Goal: Obtain resource: Download file/media

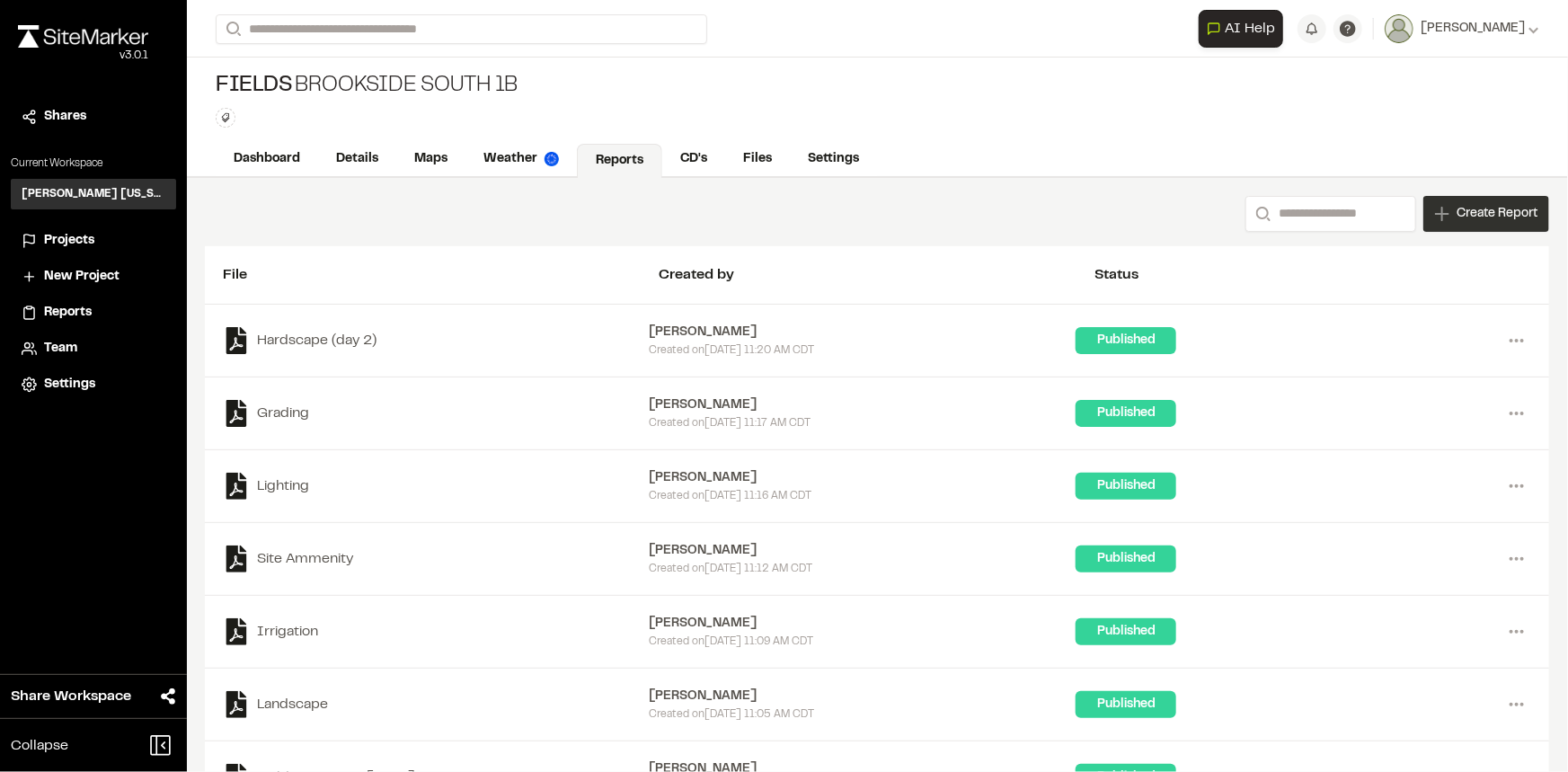
click at [1480, 211] on span "Create Report" at bounding box center [1496, 214] width 81 height 20
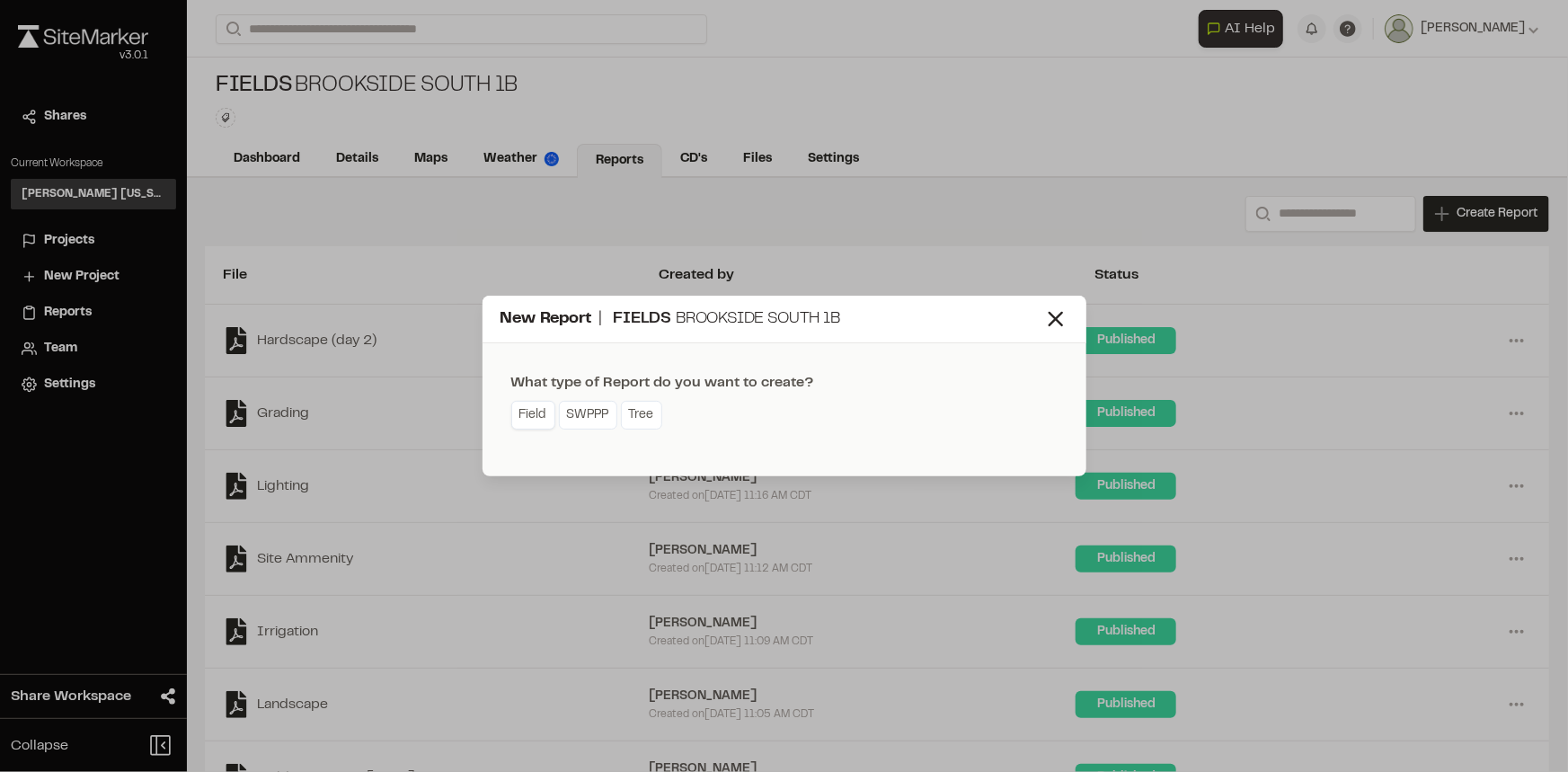
click at [545, 417] on link "Field" at bounding box center [533, 415] width 44 height 29
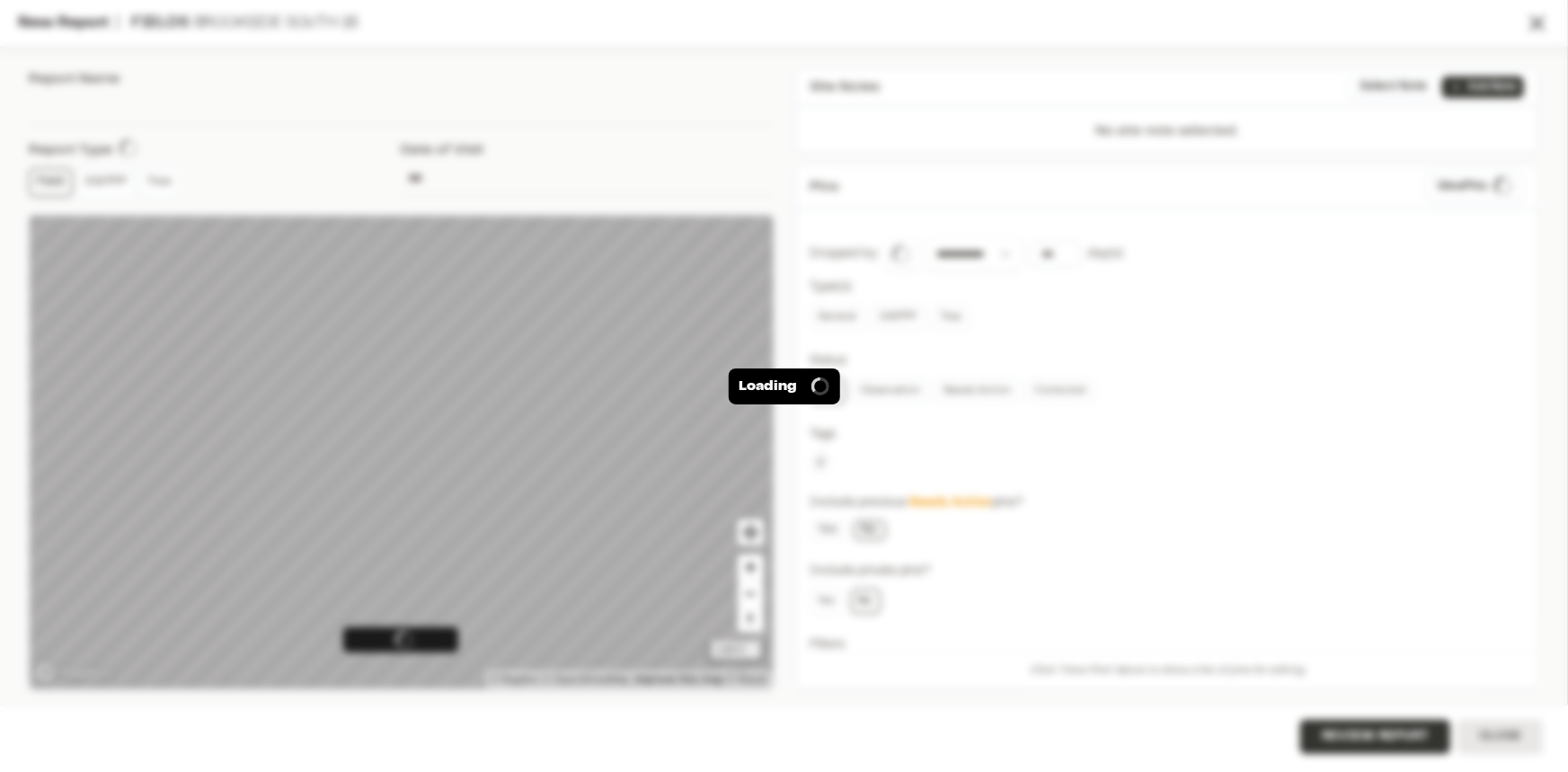
type input "**********"
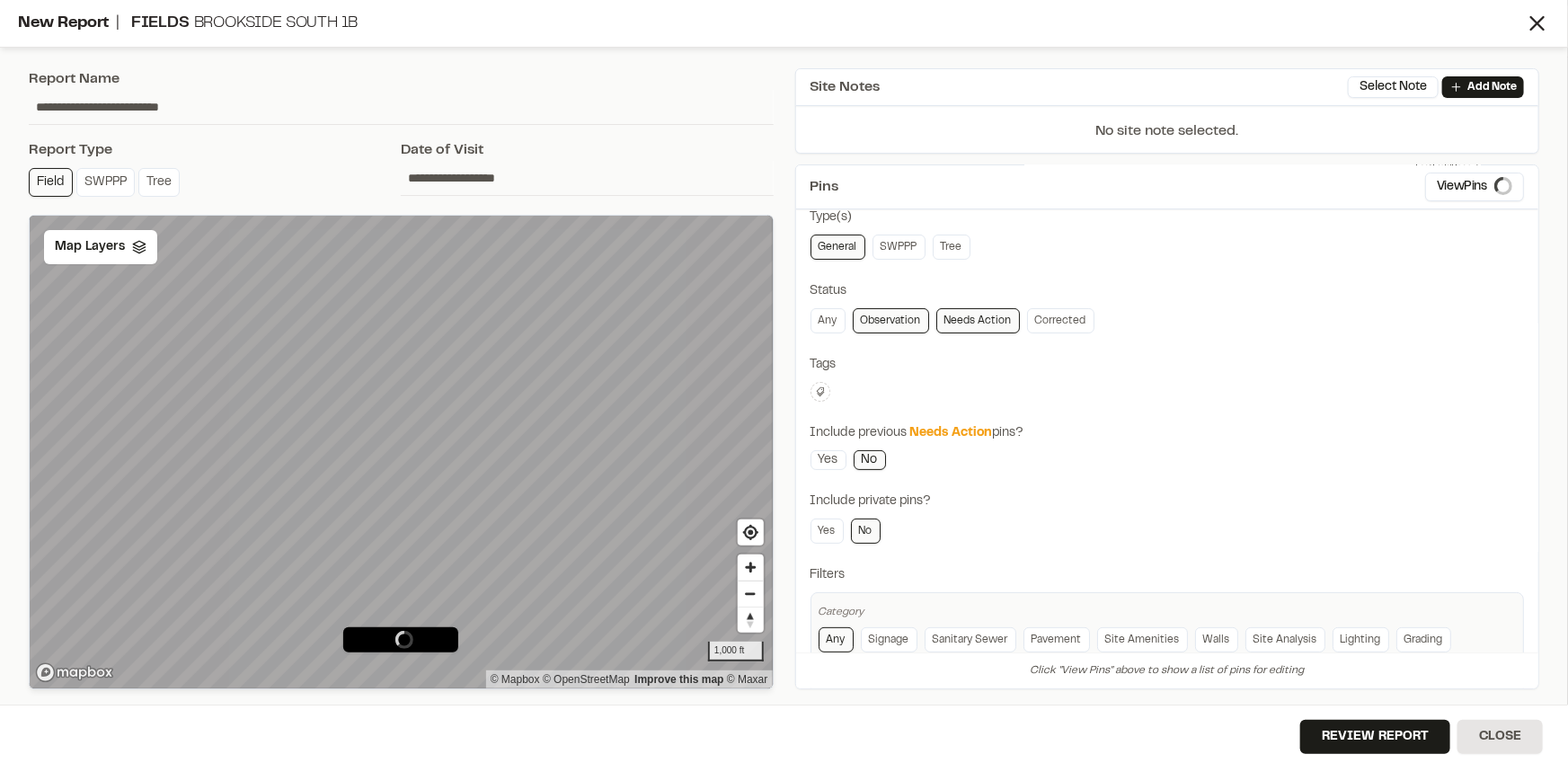
scroll to position [141, 0]
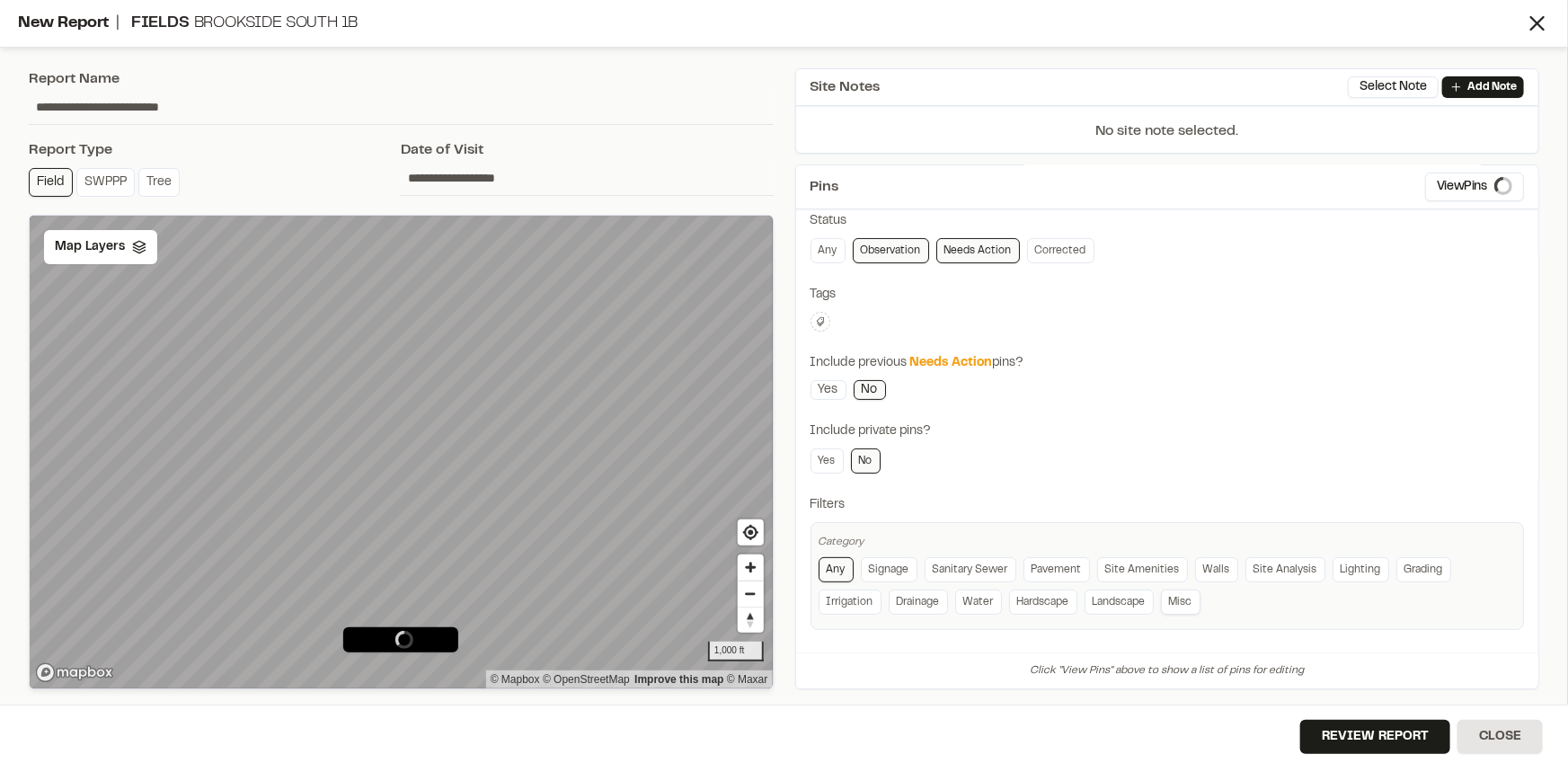
click at [1170, 595] on link "Misc" at bounding box center [1181, 601] width 40 height 25
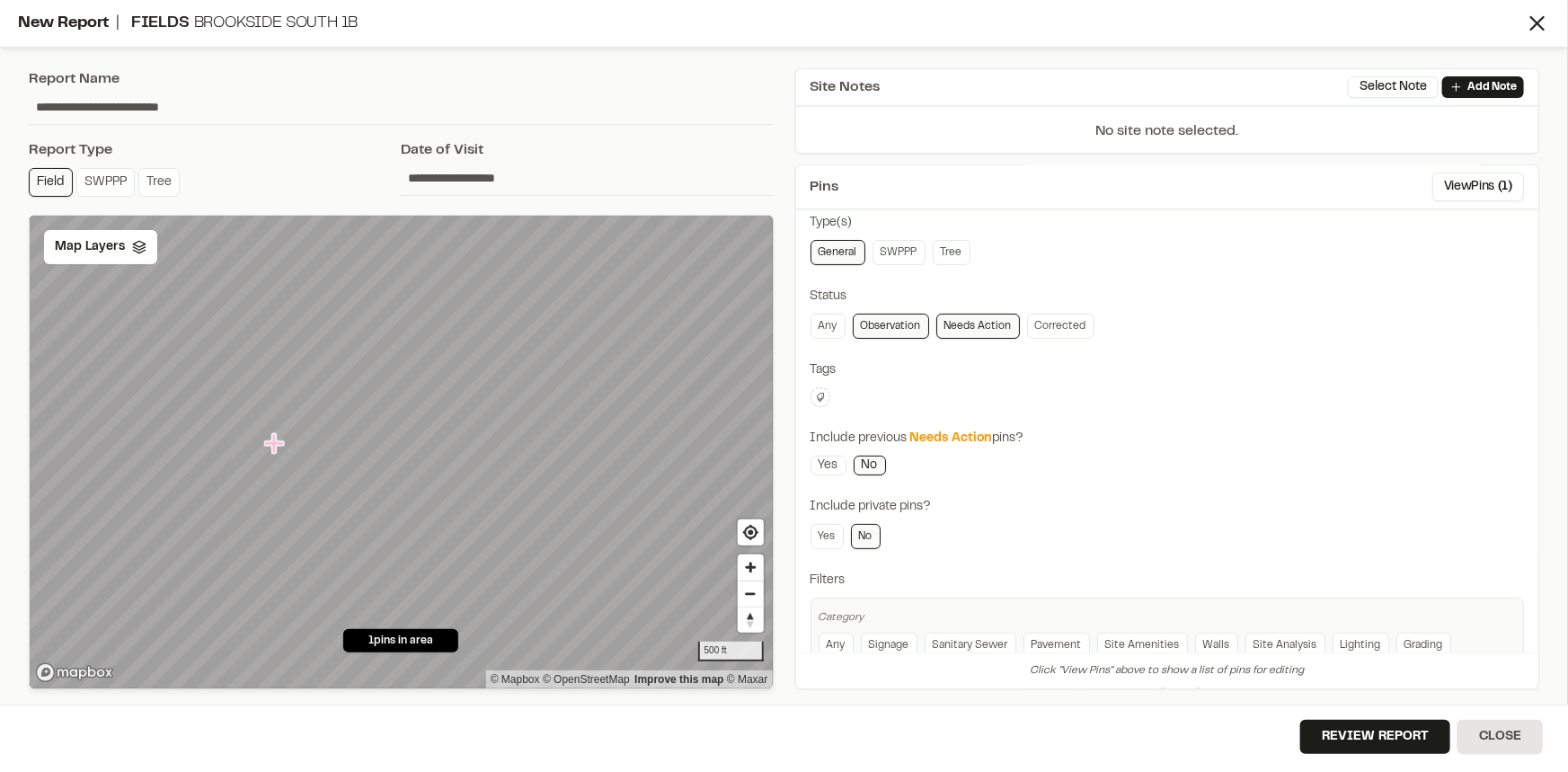
scroll to position [0, 0]
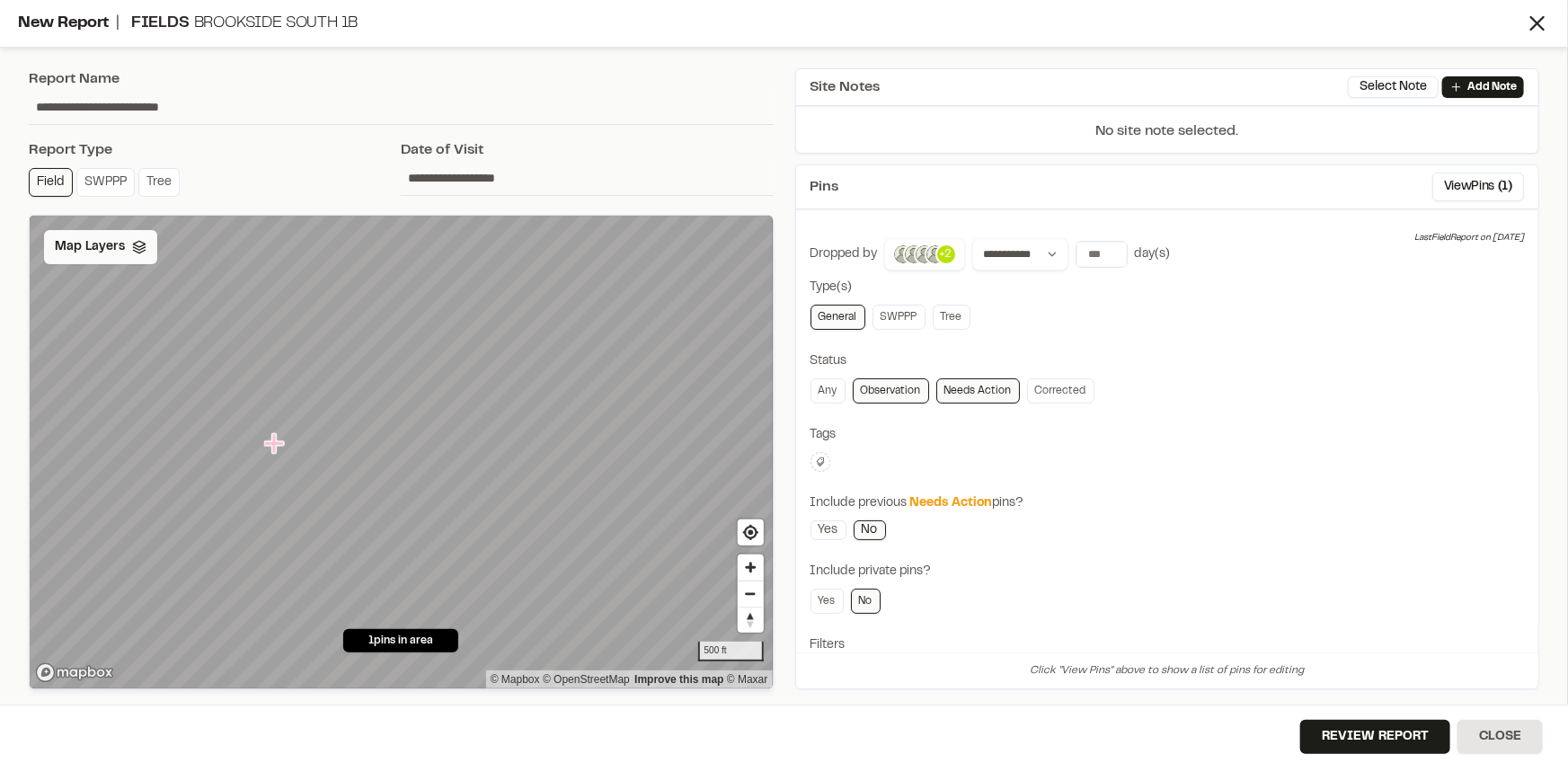
click at [114, 260] on div "Map Layers" at bounding box center [101, 247] width 114 height 34
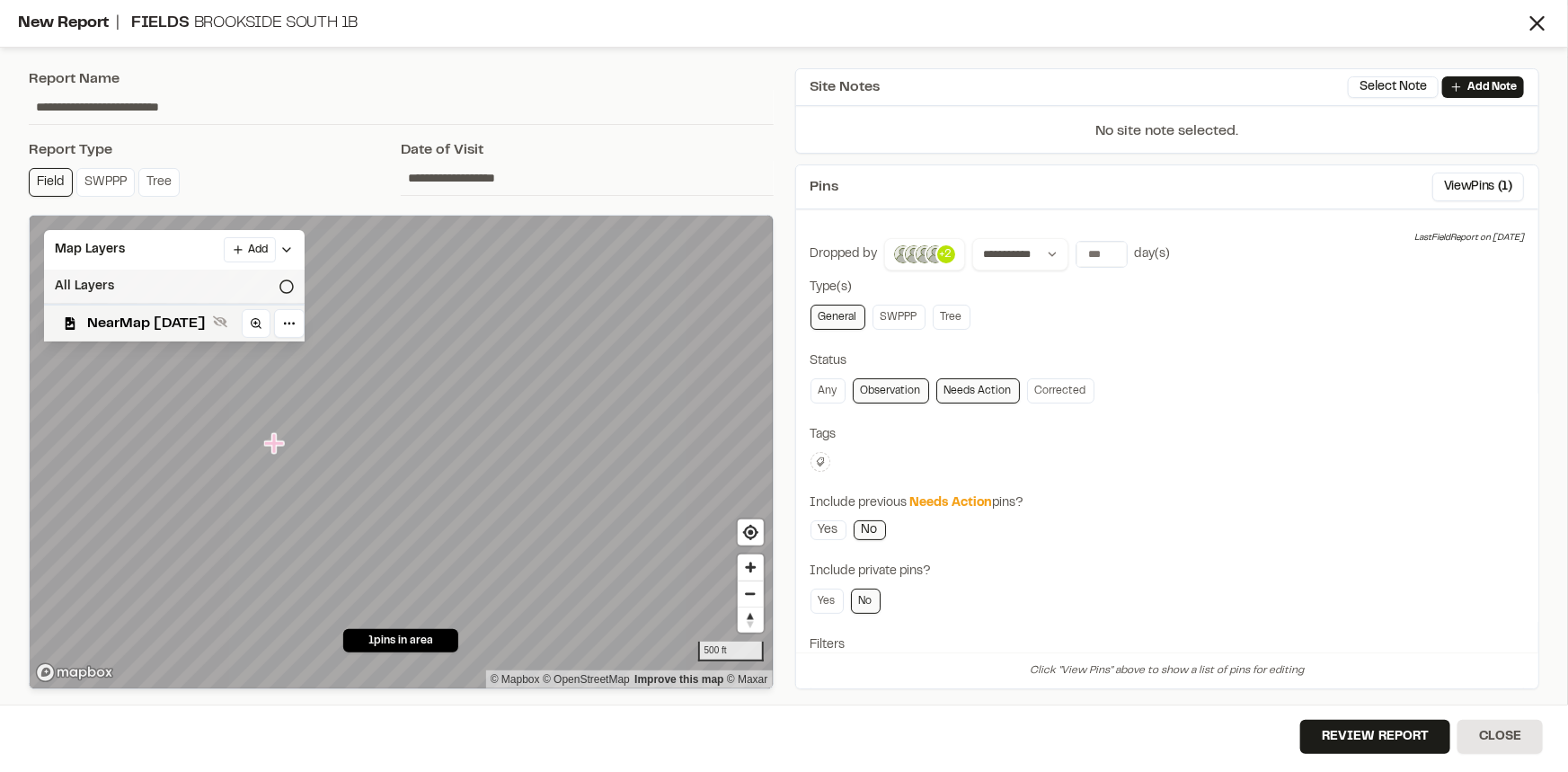
click at [105, 283] on div "All Layers" at bounding box center [173, 286] width 260 height 34
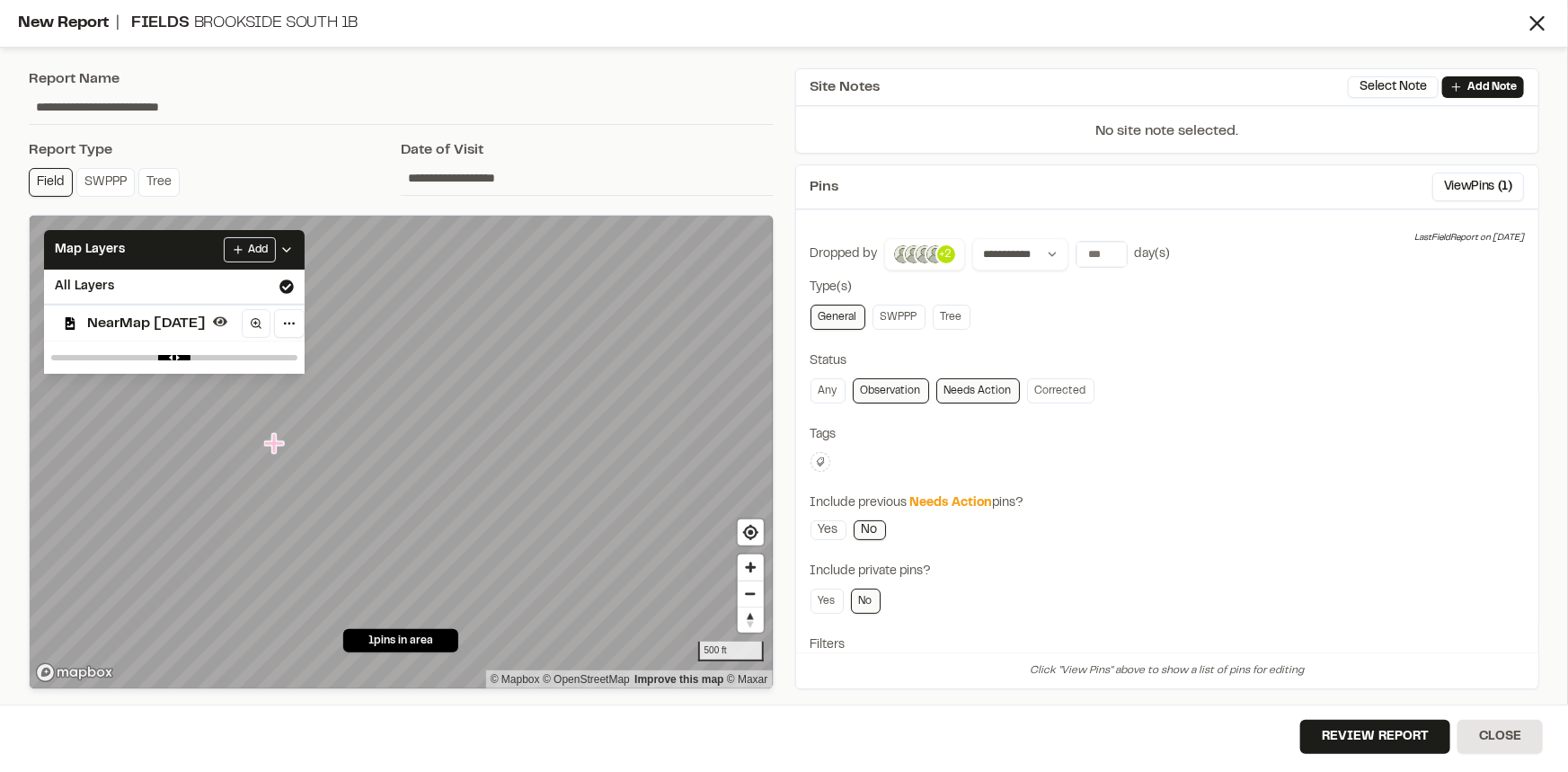
click at [1235, 341] on div "**********" at bounding box center [1167, 505] width 715 height 533
click at [294, 249] on icon at bounding box center [286, 249] width 14 height 14
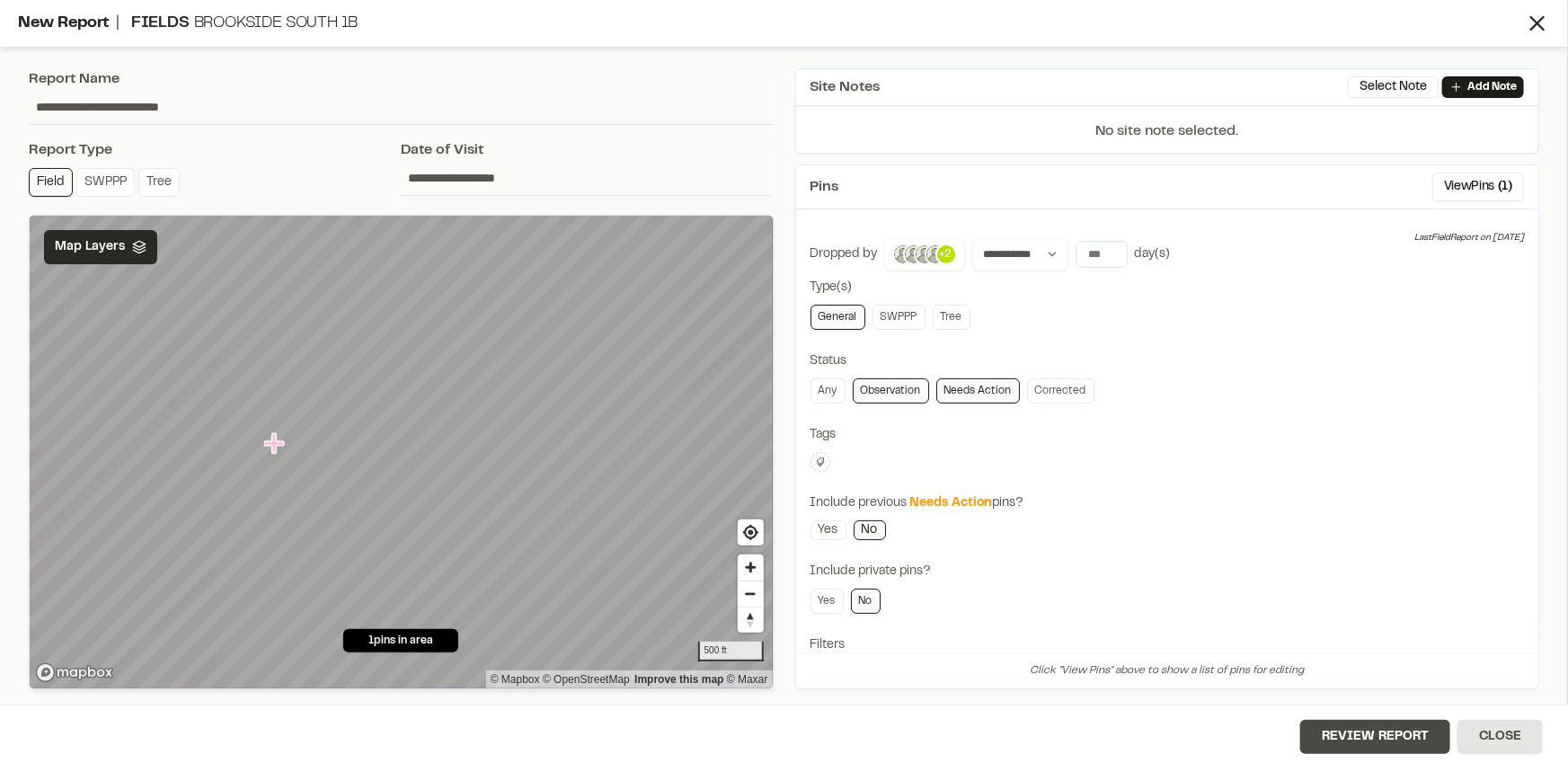
click at [1326, 725] on button "Review Report" at bounding box center [1375, 737] width 151 height 34
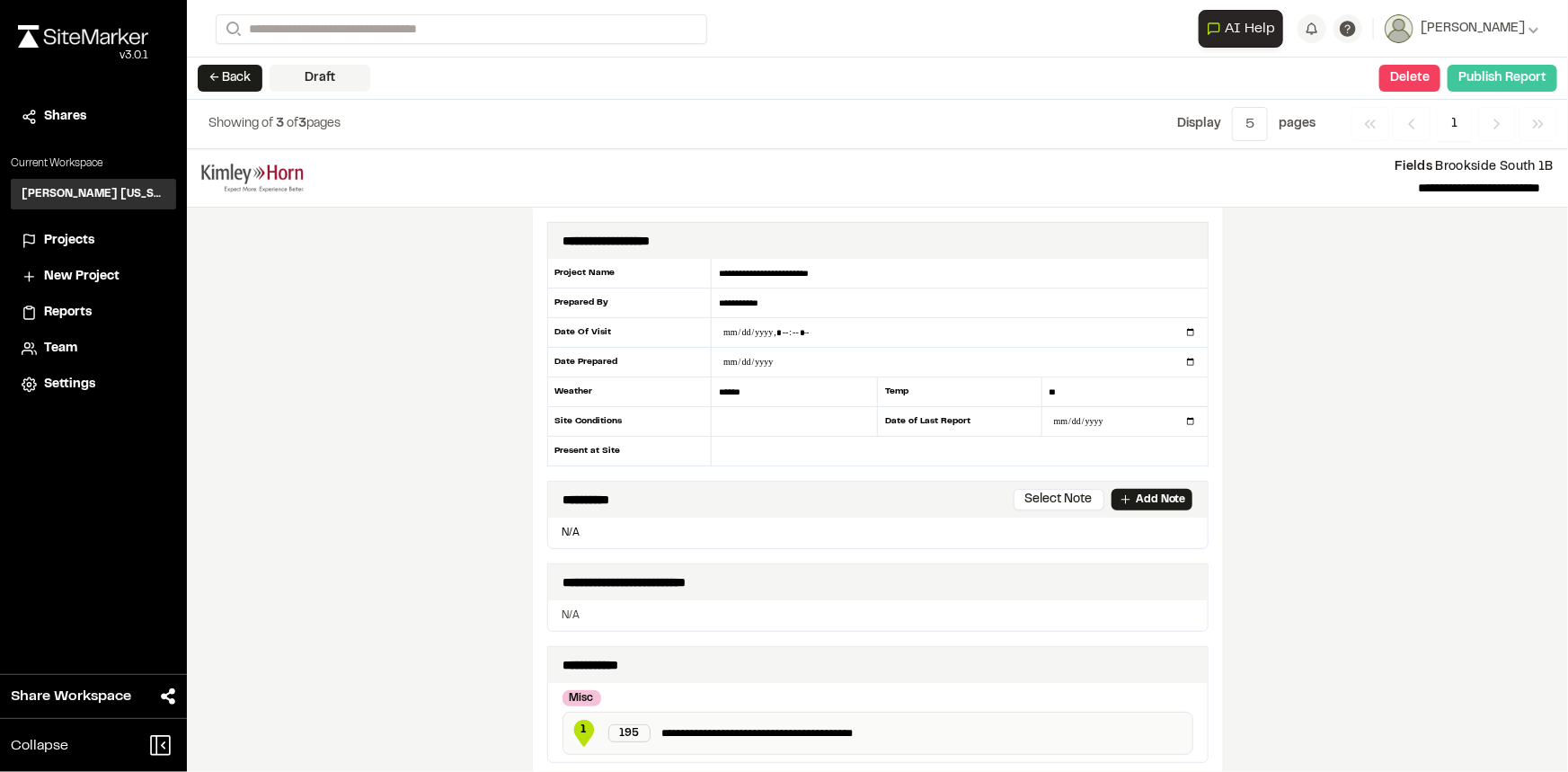
click at [1486, 81] on button "Publish Report" at bounding box center [1502, 78] width 110 height 27
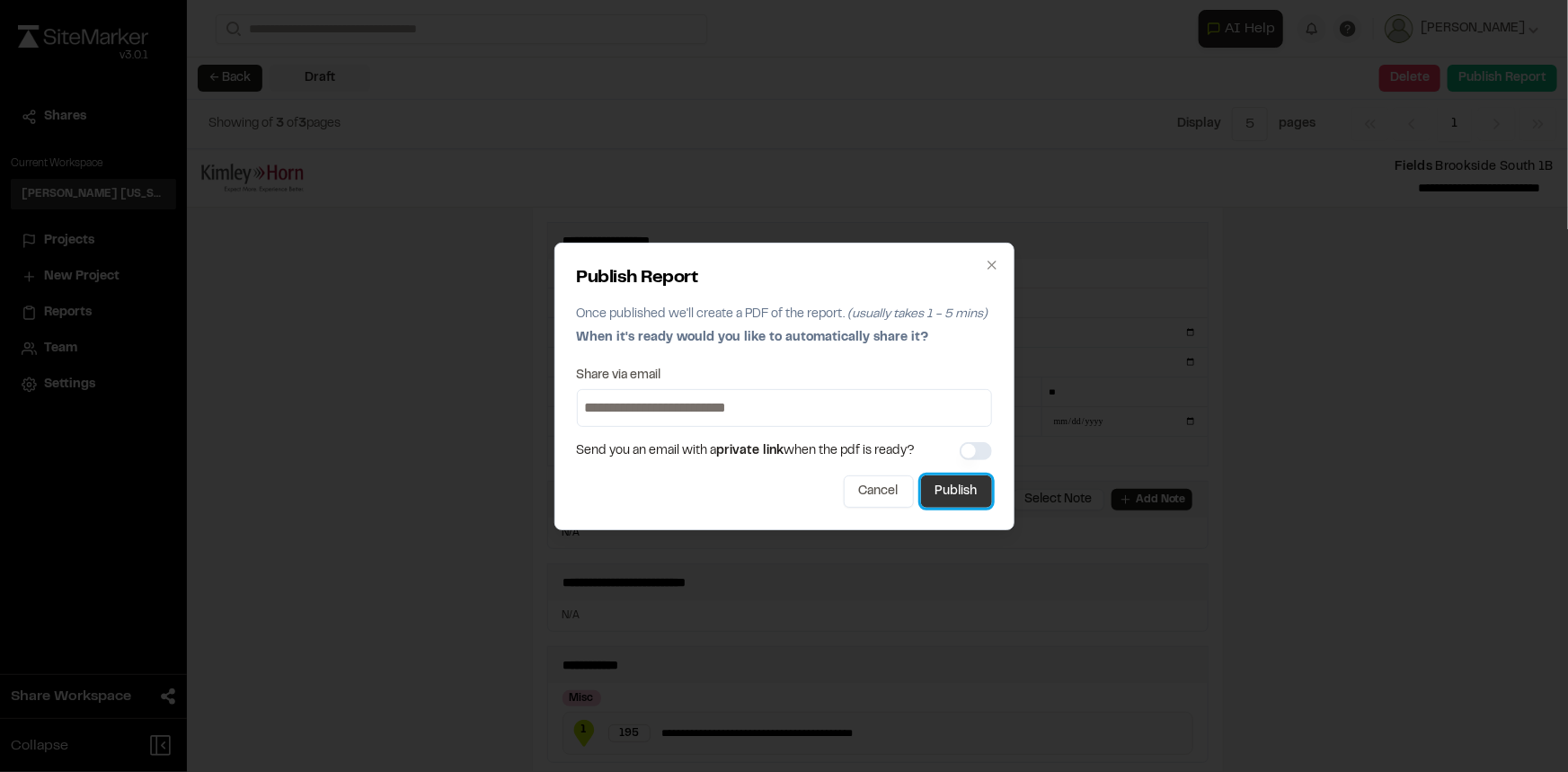
click at [954, 495] on button "Publish" at bounding box center [956, 492] width 71 height 32
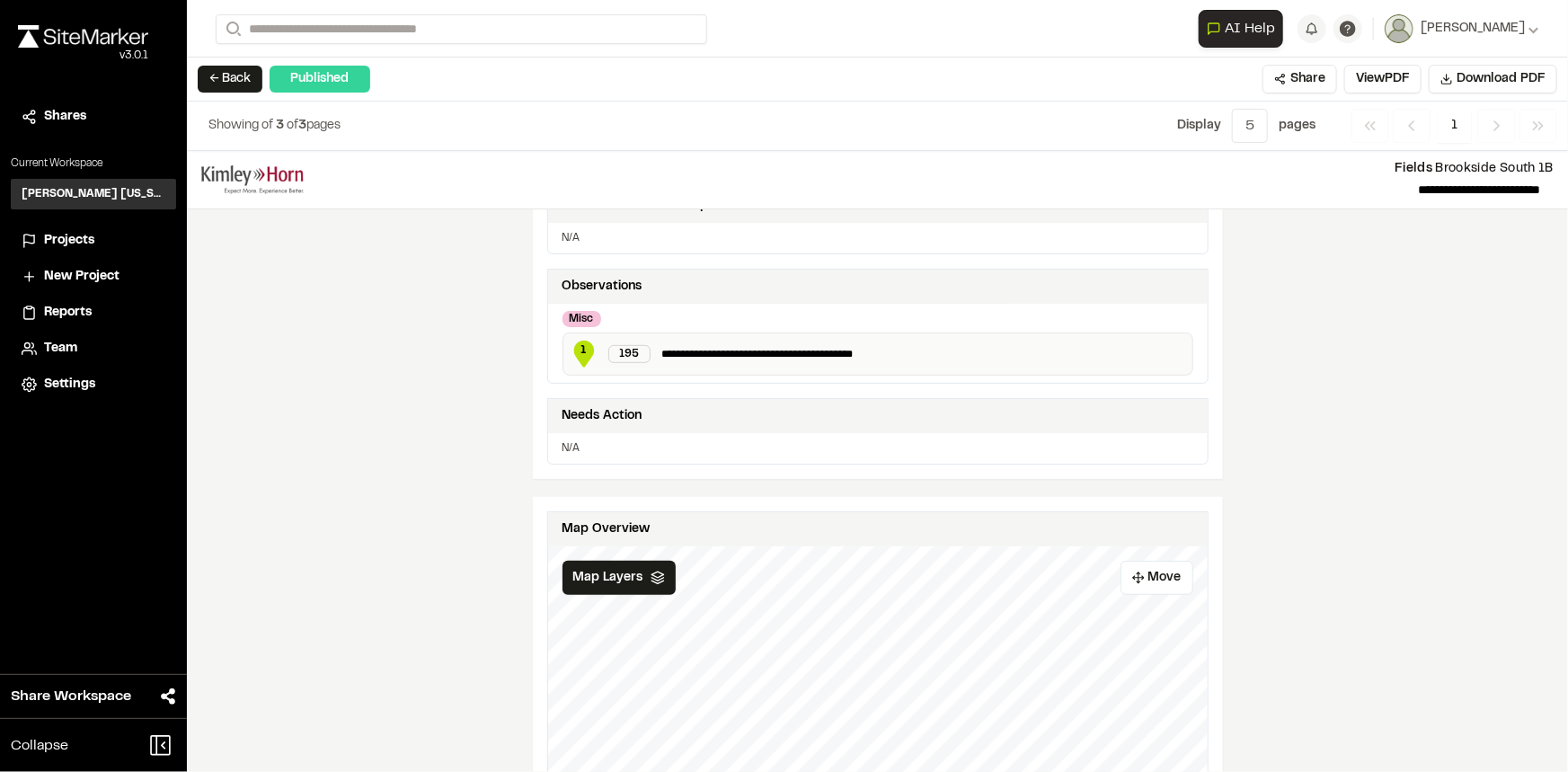
scroll to position [653, 0]
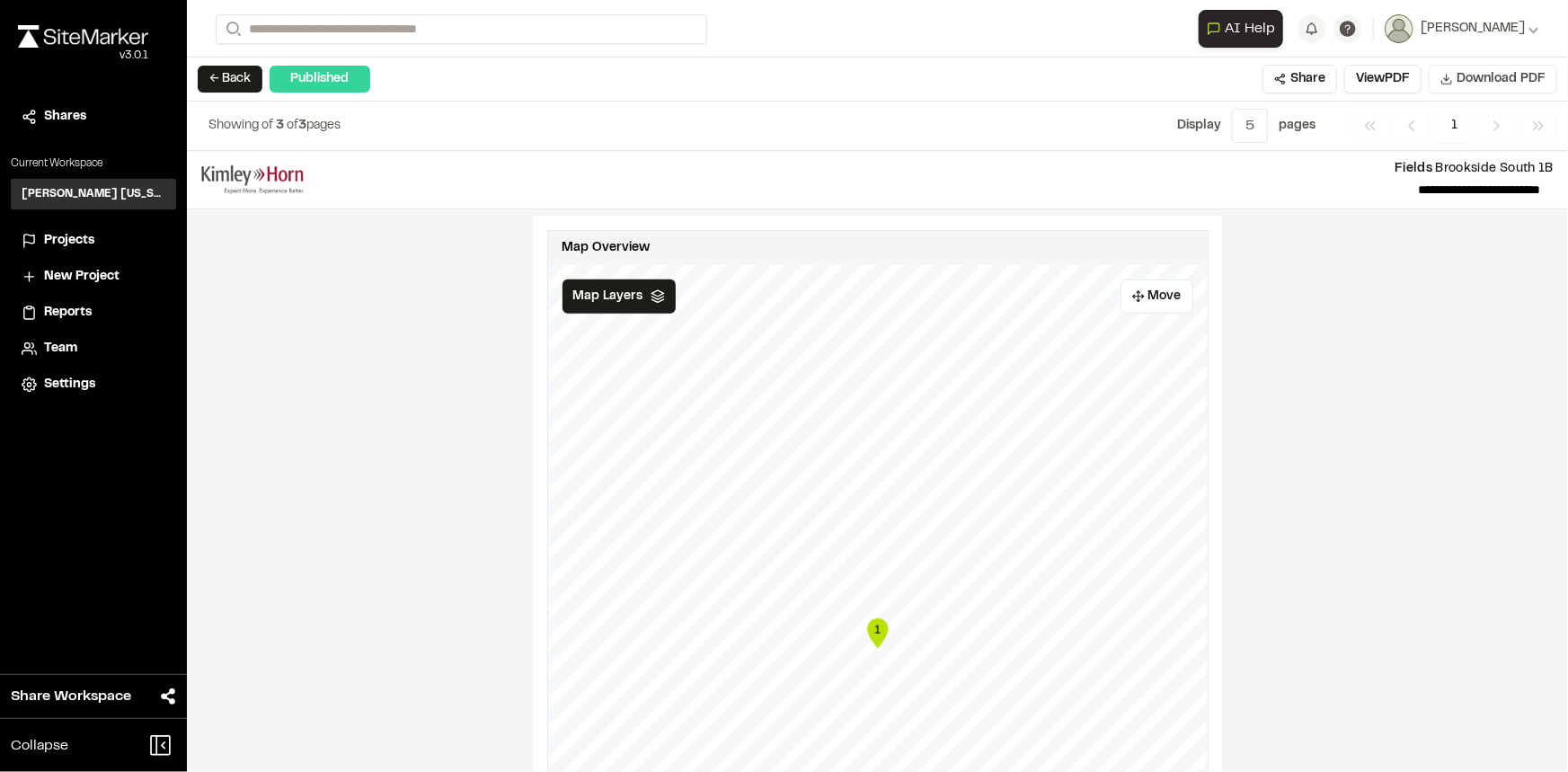
click at [1467, 78] on span "Download PDF" at bounding box center [1500, 79] width 89 height 20
click at [211, 78] on button "← Back" at bounding box center [229, 79] width 65 height 27
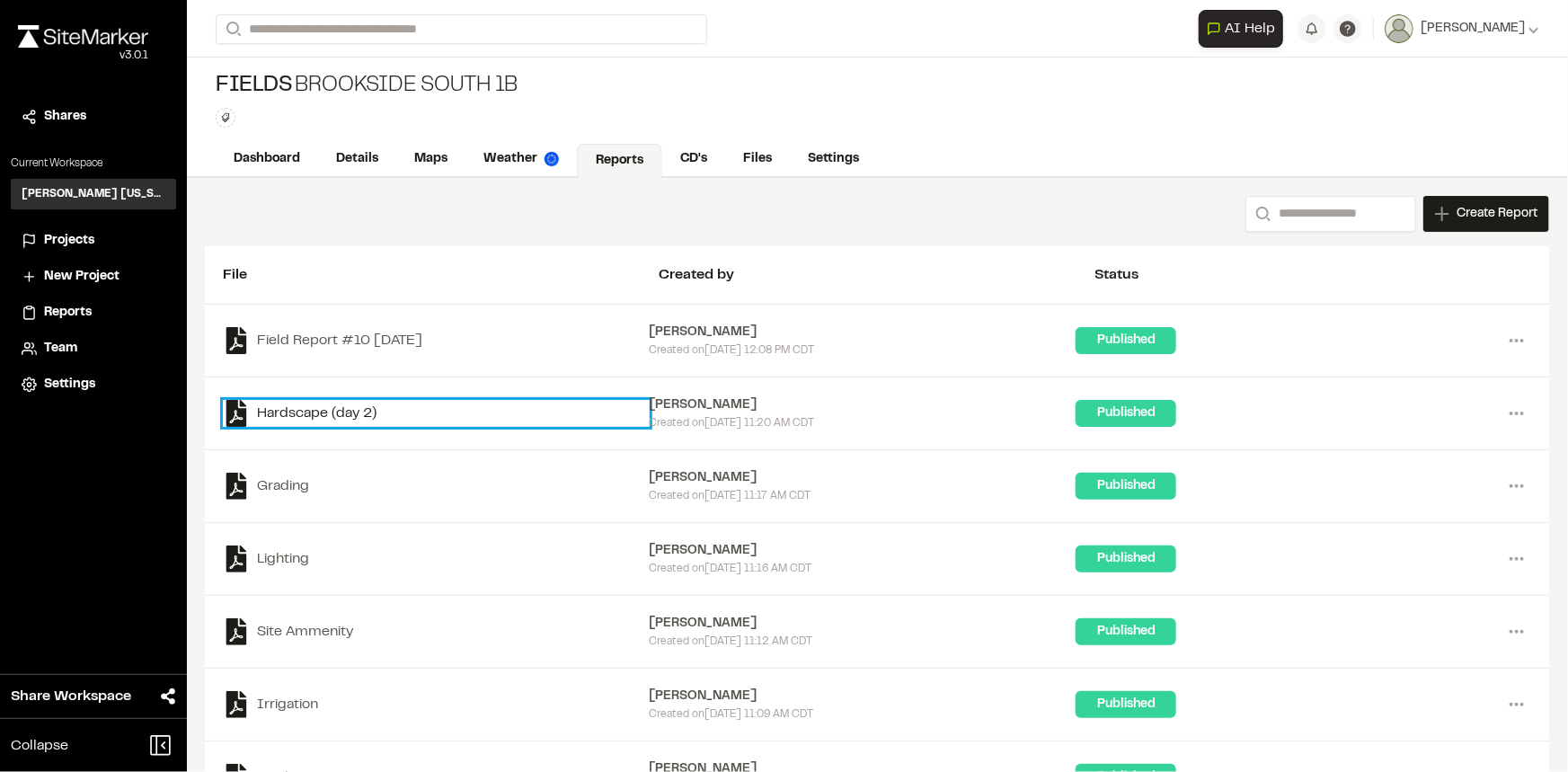
click at [342, 412] on link "Hardscape (day 2)" at bounding box center [437, 413] width 427 height 27
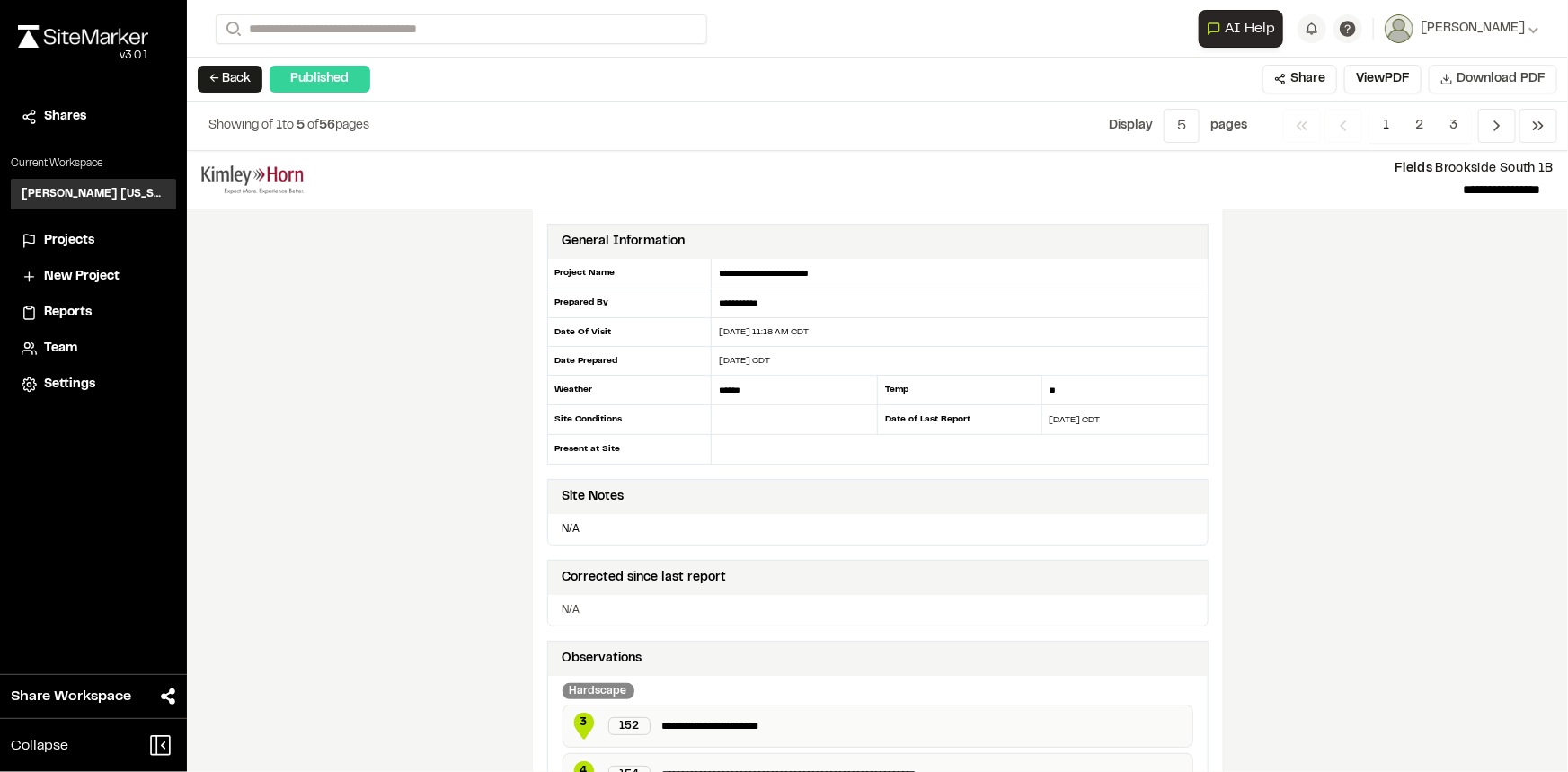
click at [1488, 81] on span "Download PDF" at bounding box center [1500, 79] width 89 height 20
click at [229, 83] on button "← Back" at bounding box center [229, 79] width 65 height 27
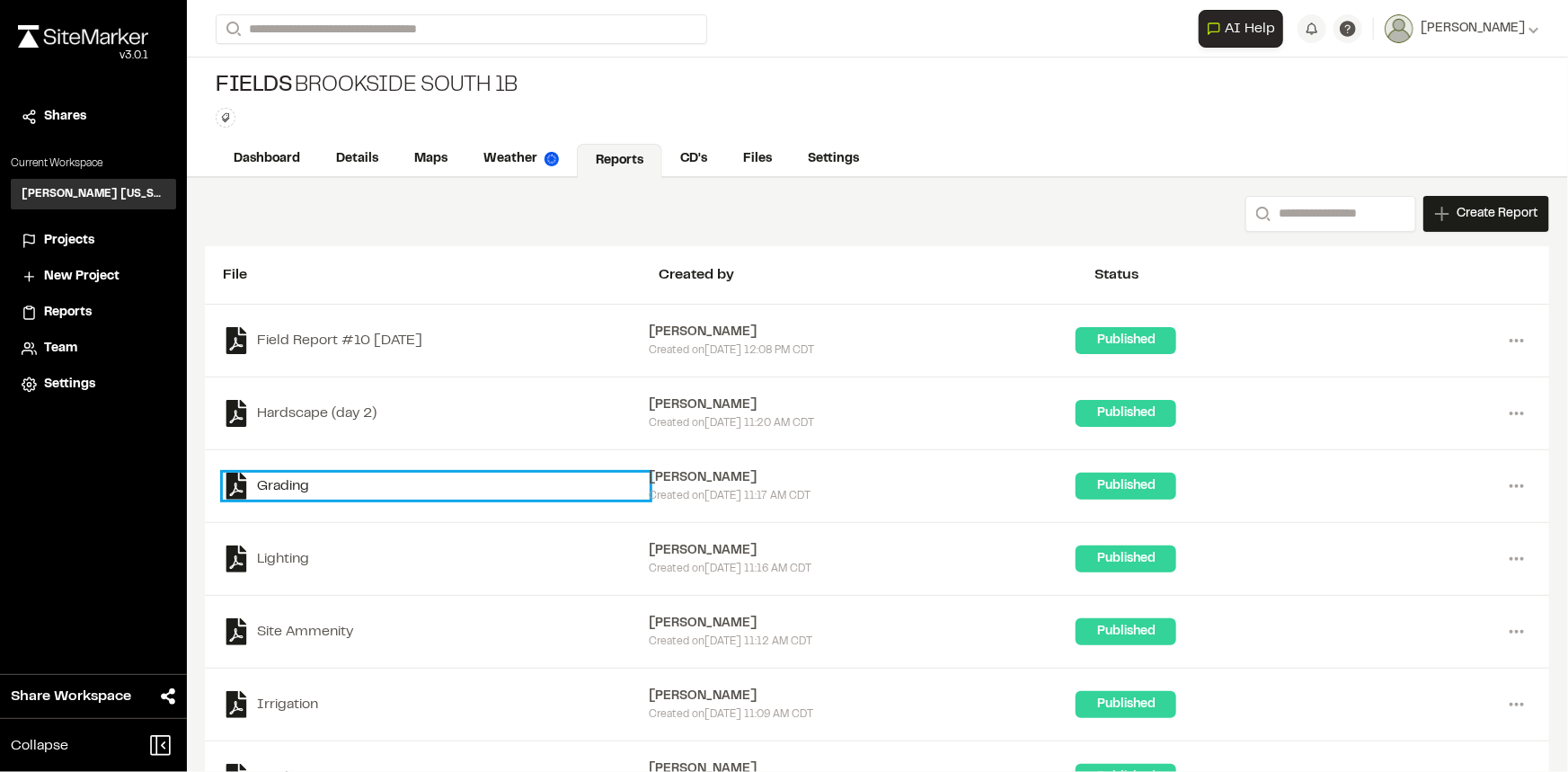
click at [282, 487] on link "Grading" at bounding box center [437, 486] width 427 height 27
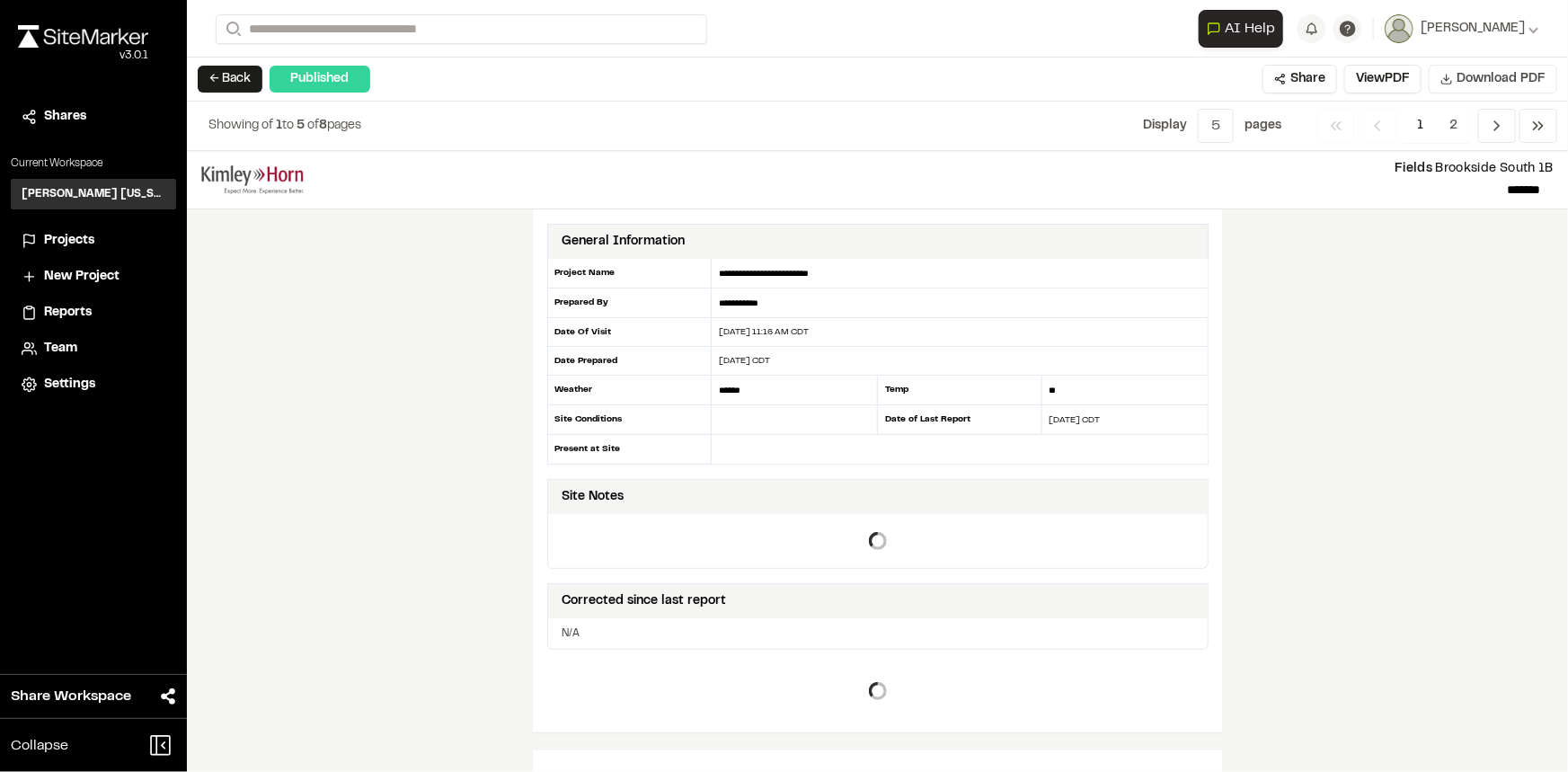
click at [1500, 81] on span "Download PDF" at bounding box center [1500, 79] width 89 height 20
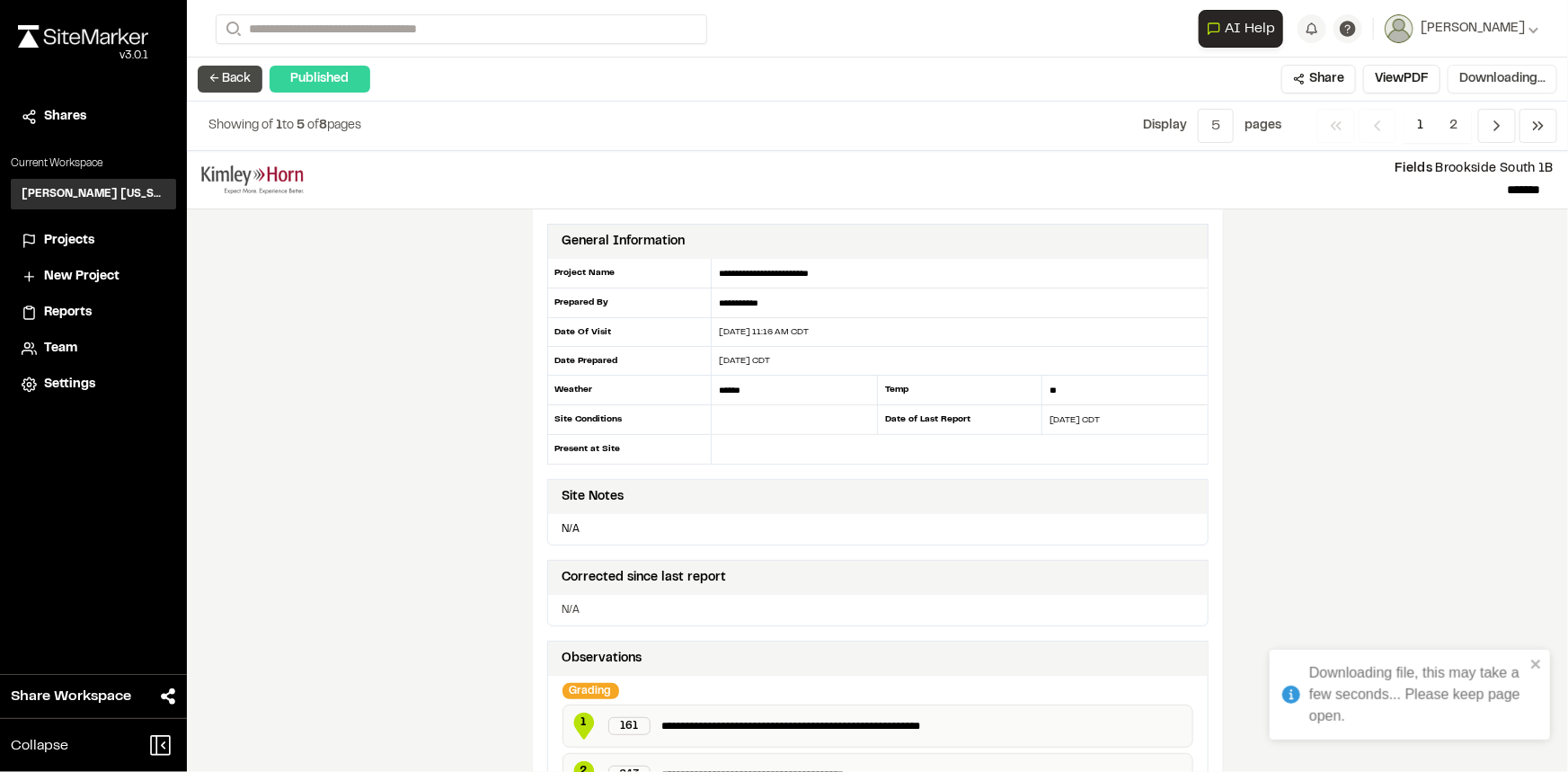
click at [238, 85] on button "← Back" at bounding box center [229, 79] width 65 height 27
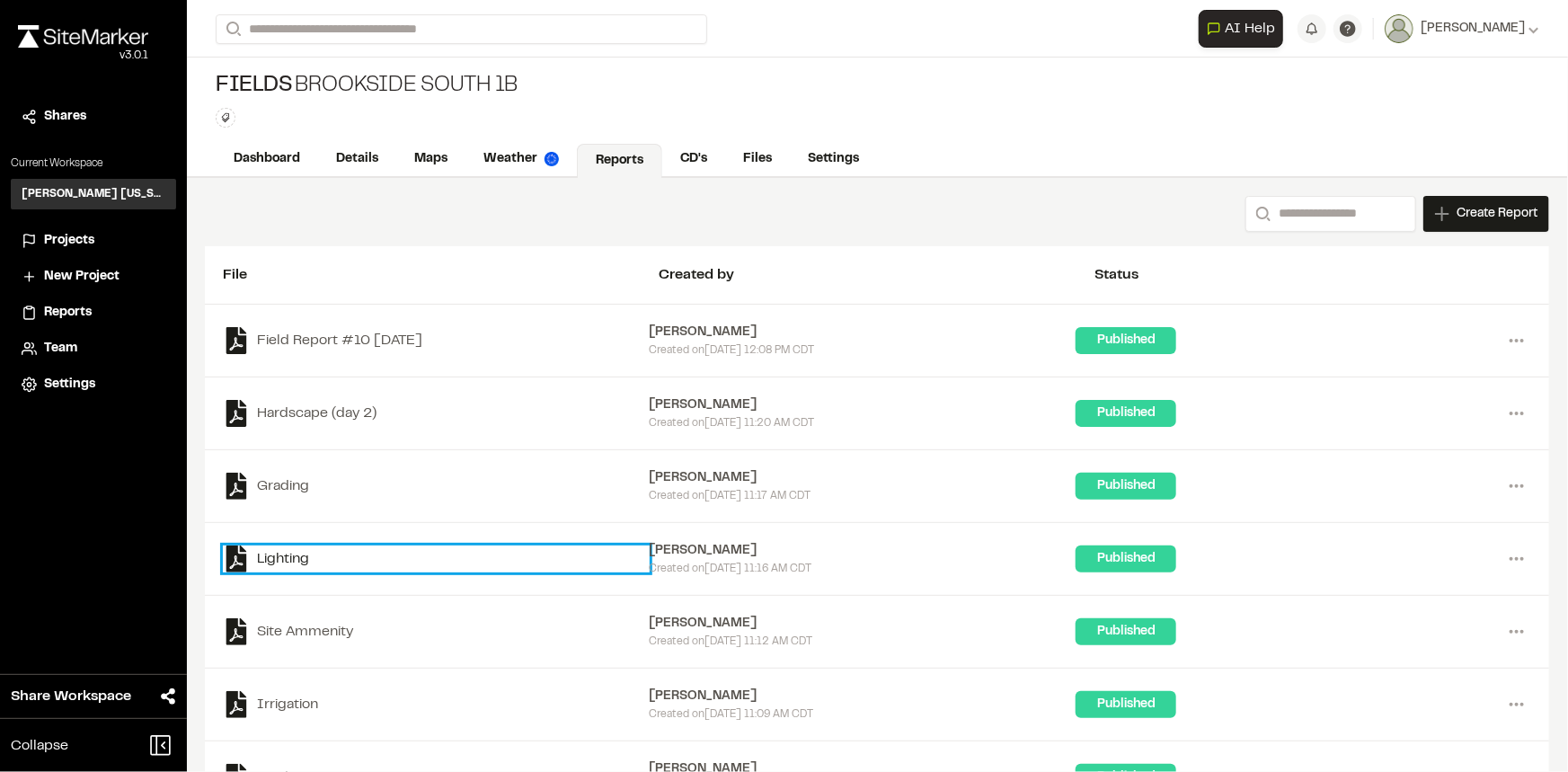
click at [280, 556] on link "Lighting" at bounding box center [437, 559] width 427 height 27
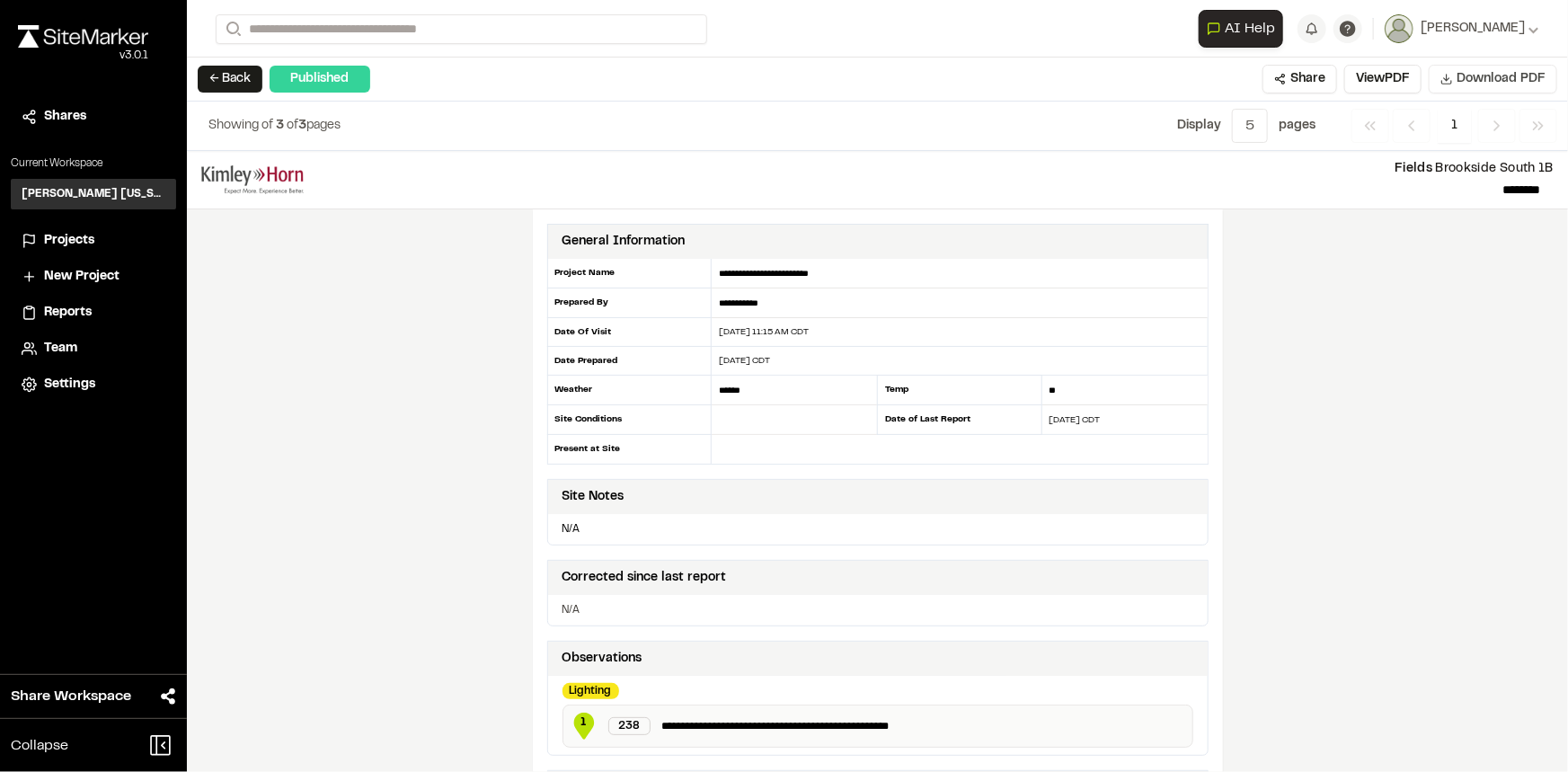
click at [1501, 81] on span "Download PDF" at bounding box center [1500, 79] width 89 height 20
click at [234, 77] on button "← Back" at bounding box center [229, 79] width 65 height 27
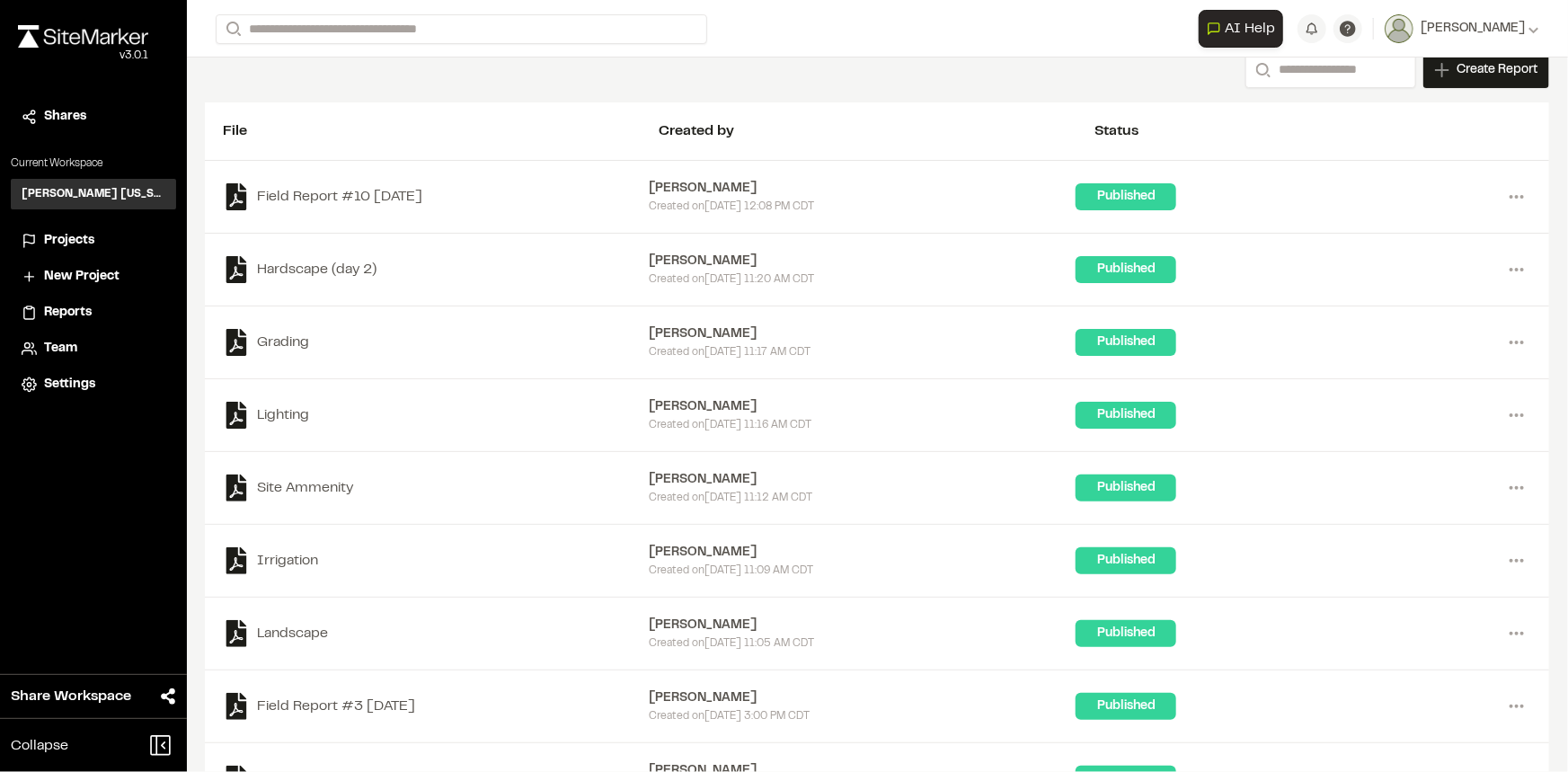
scroll to position [163, 0]
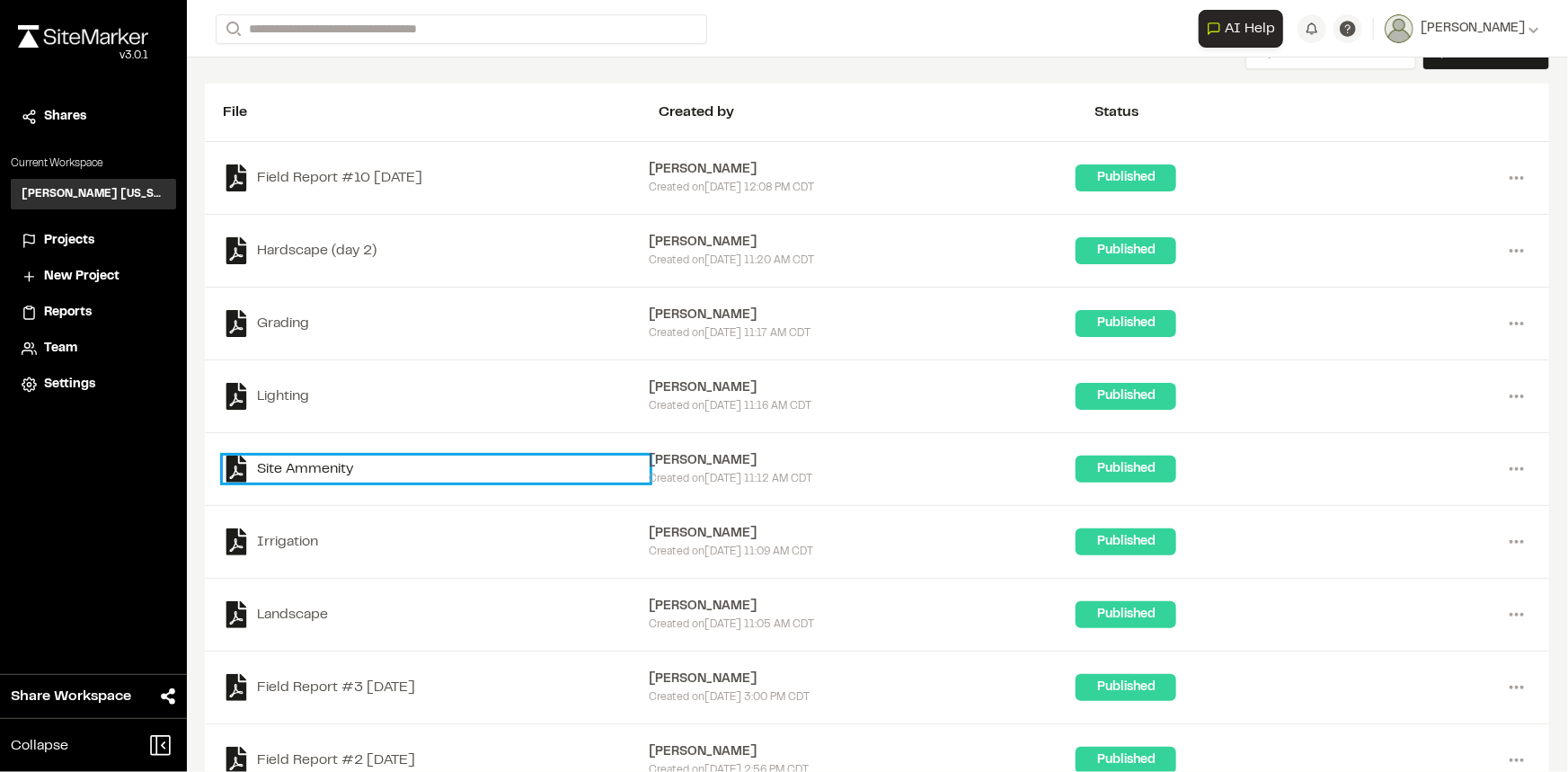
click at [342, 465] on link "Site Ammenity" at bounding box center [437, 469] width 427 height 27
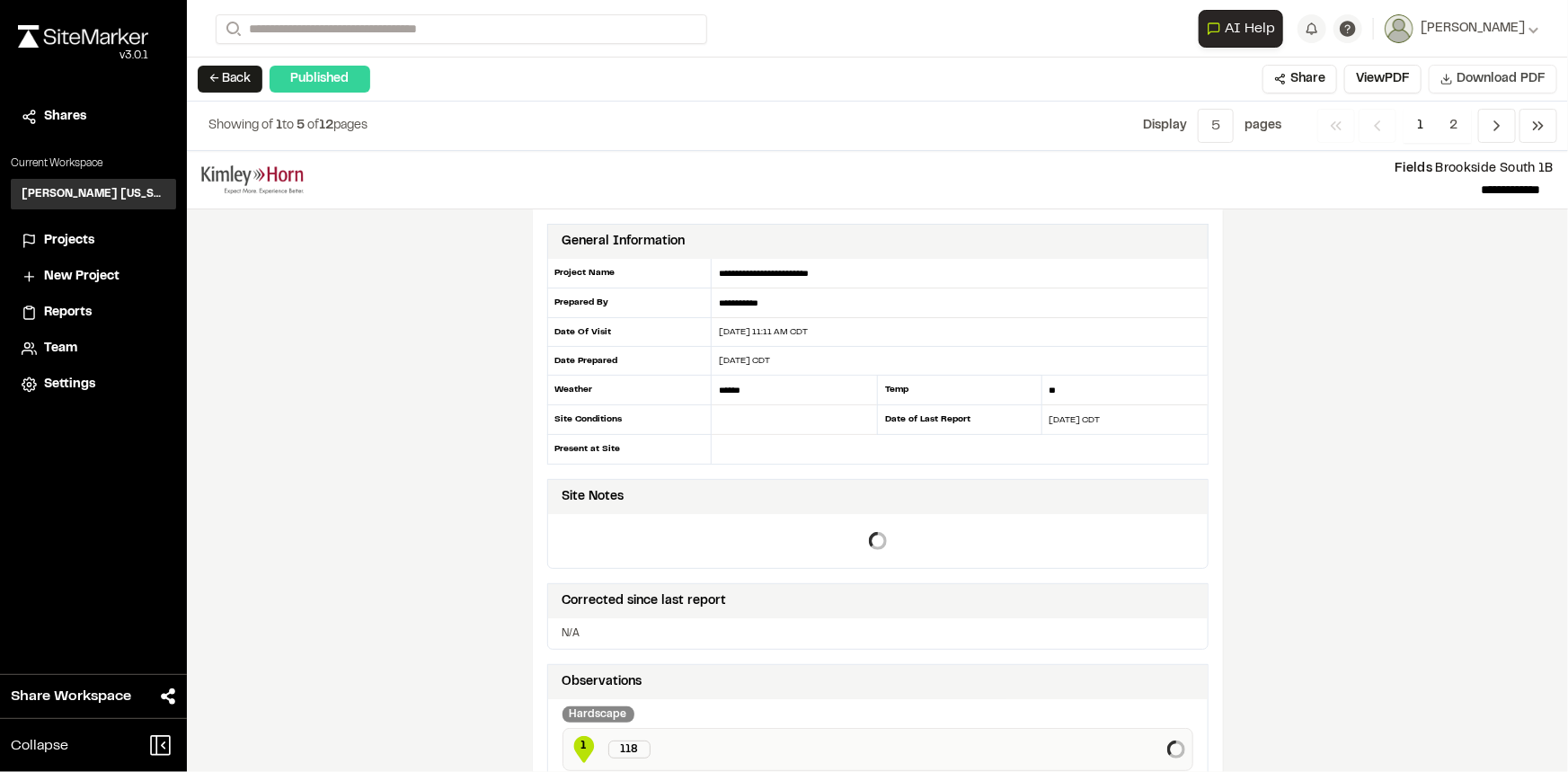
click at [1510, 83] on span "Download PDF" at bounding box center [1500, 79] width 89 height 20
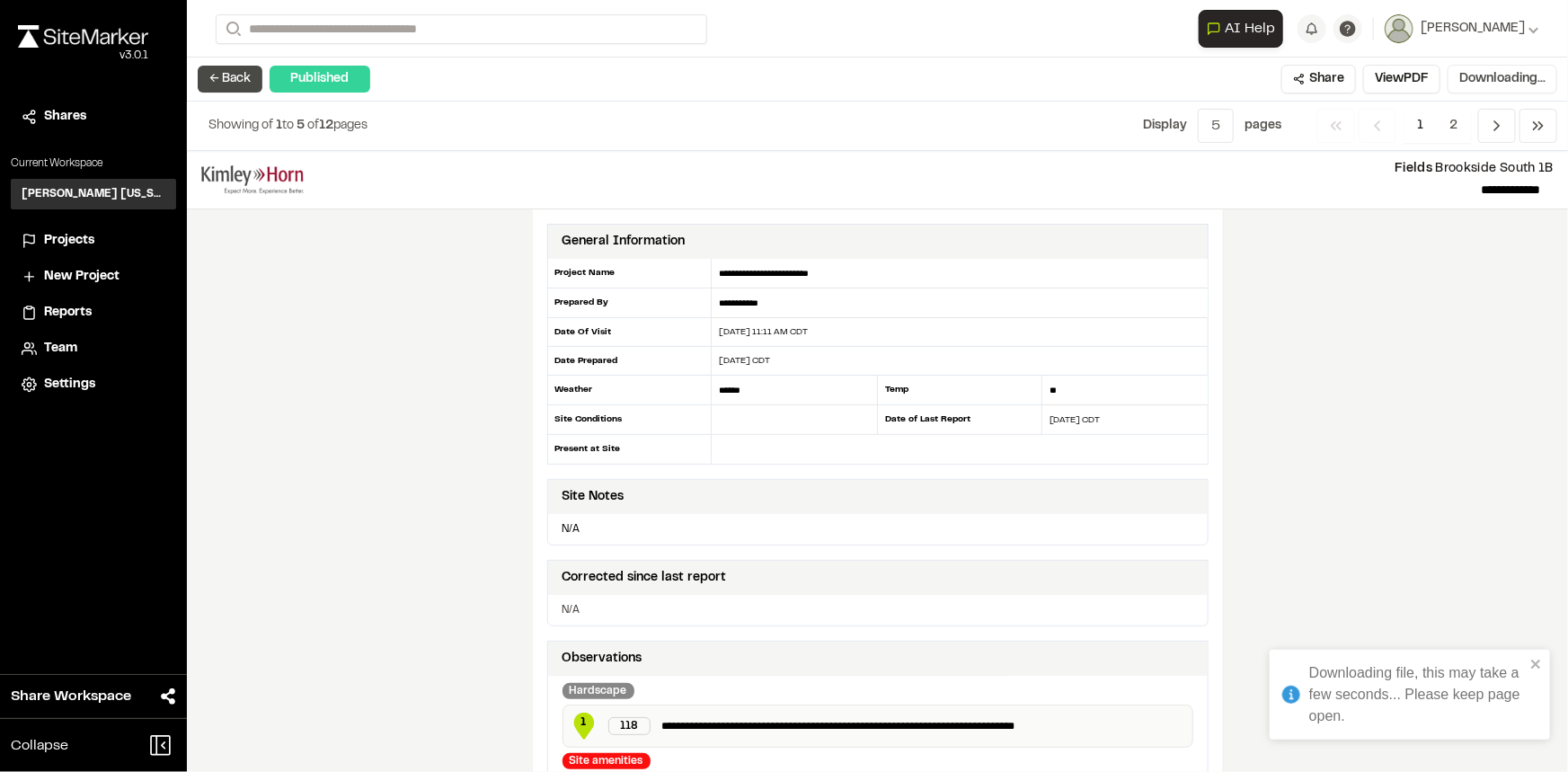
click at [214, 81] on button "← Back" at bounding box center [229, 79] width 65 height 27
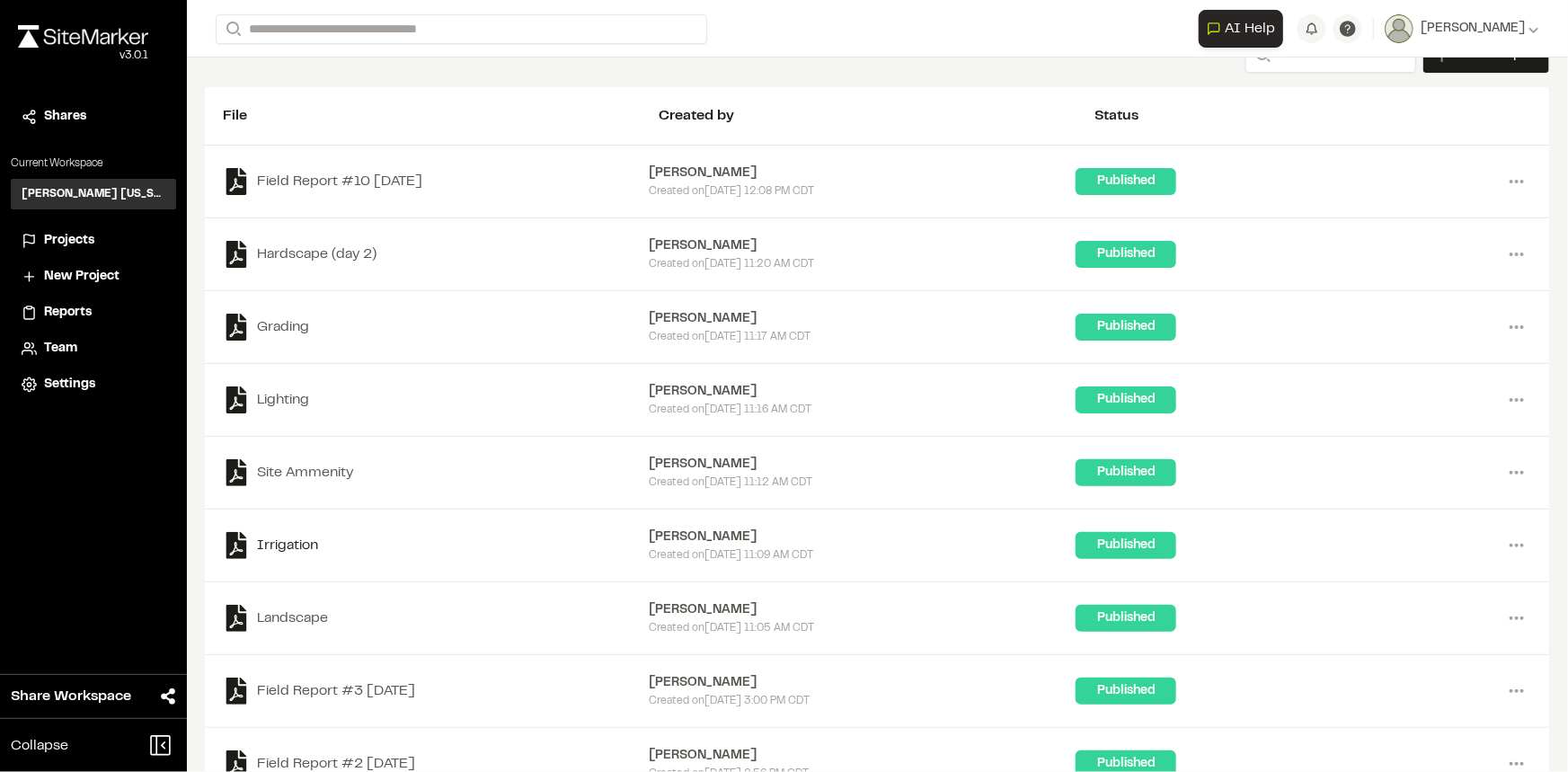
scroll to position [163, 0]
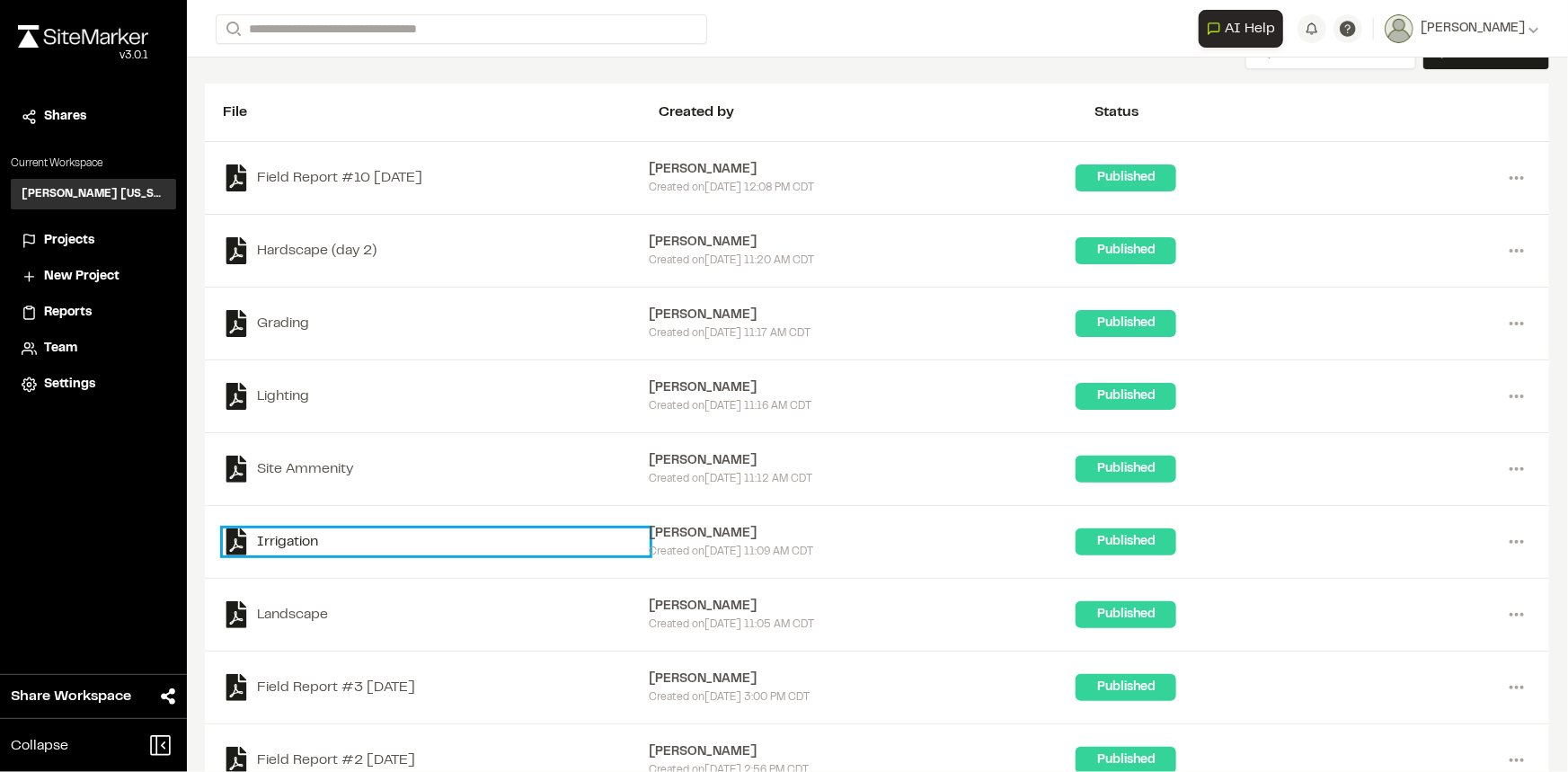
click at [305, 538] on link "Irrigation" at bounding box center [437, 542] width 427 height 27
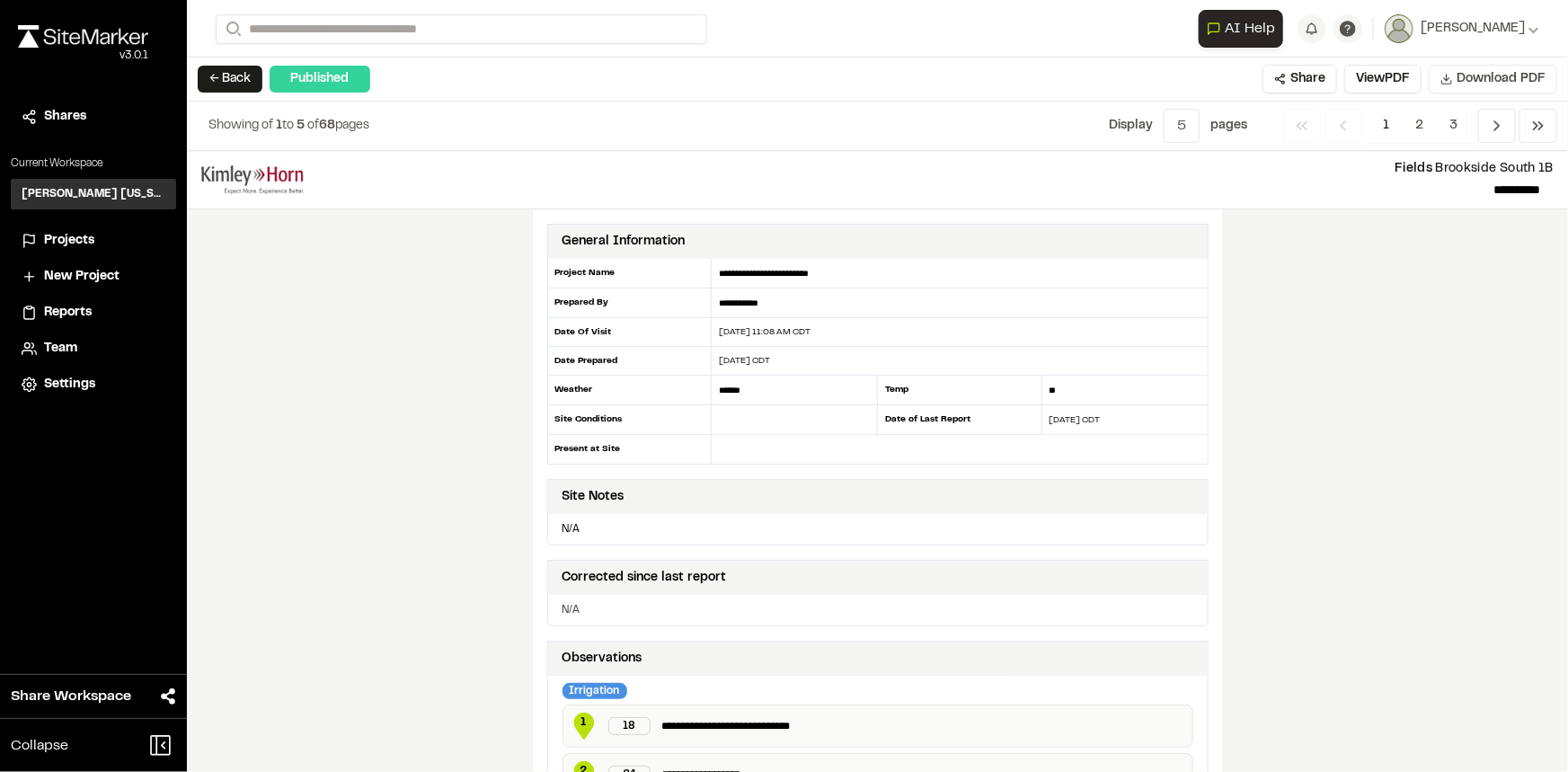
click at [1482, 72] on span "Download PDF" at bounding box center [1500, 79] width 89 height 20
click at [245, 82] on button "← Back" at bounding box center [229, 79] width 65 height 27
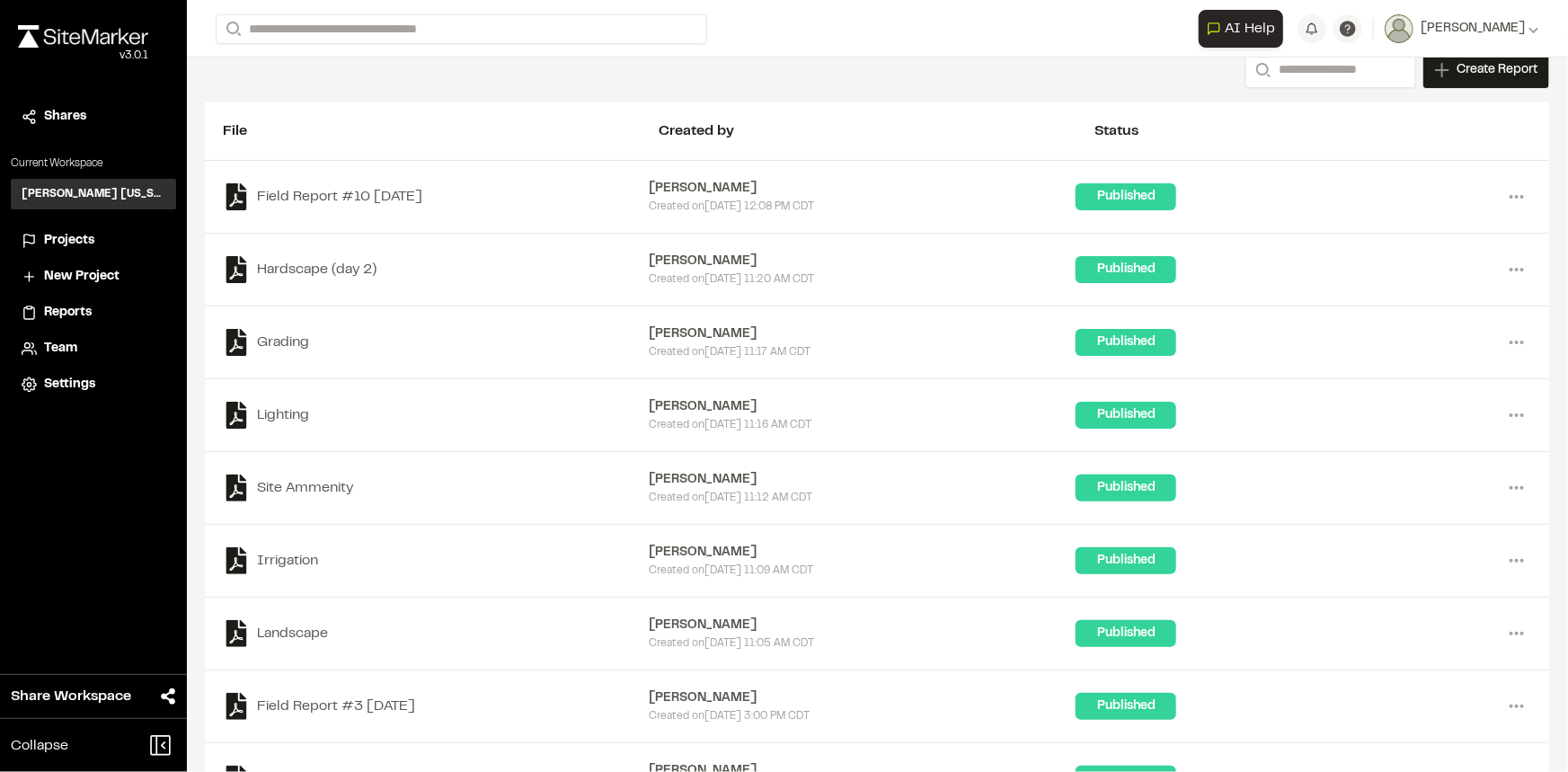
scroll to position [163, 0]
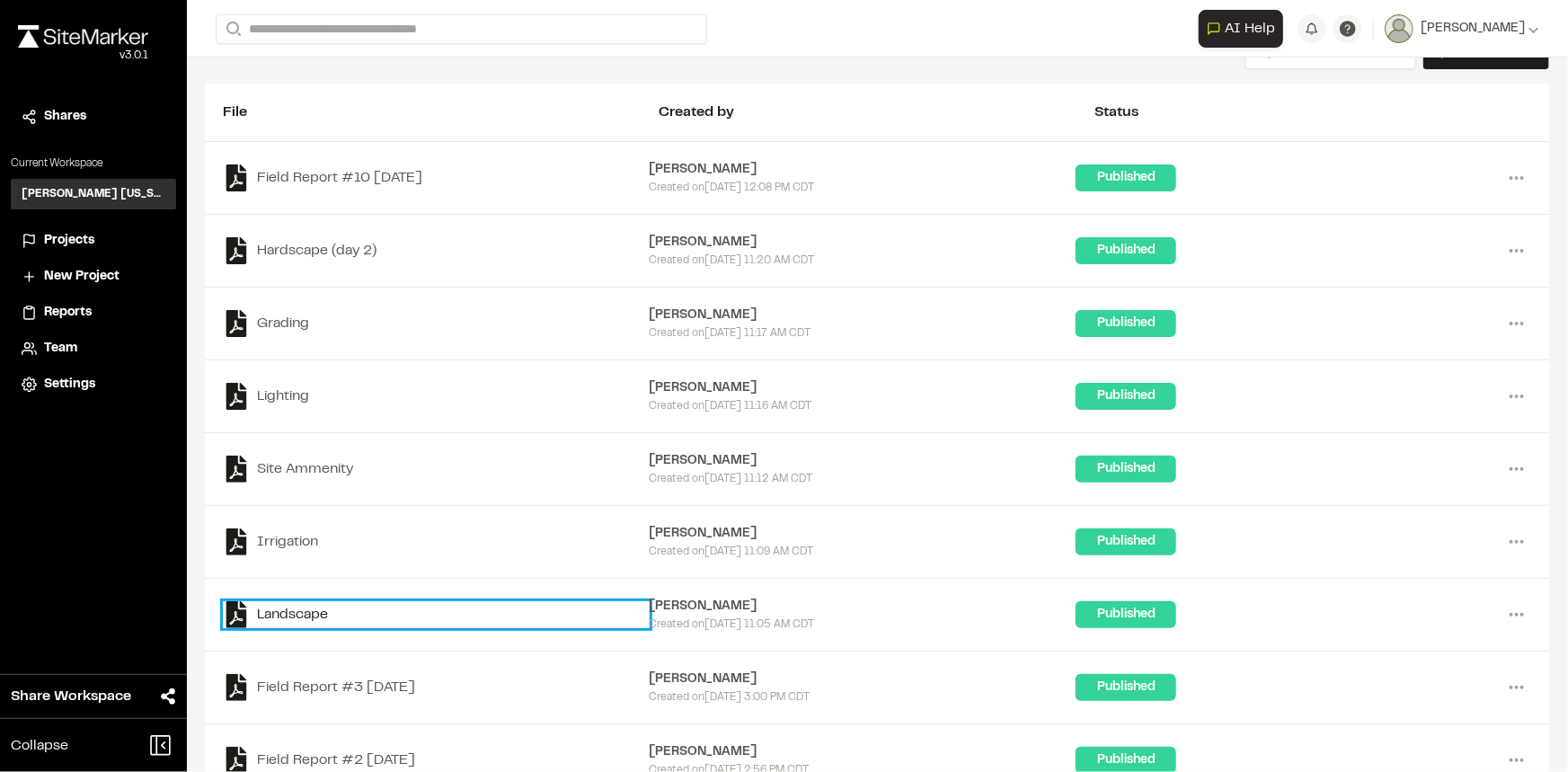
click at [319, 608] on link "Landscape" at bounding box center [437, 614] width 427 height 27
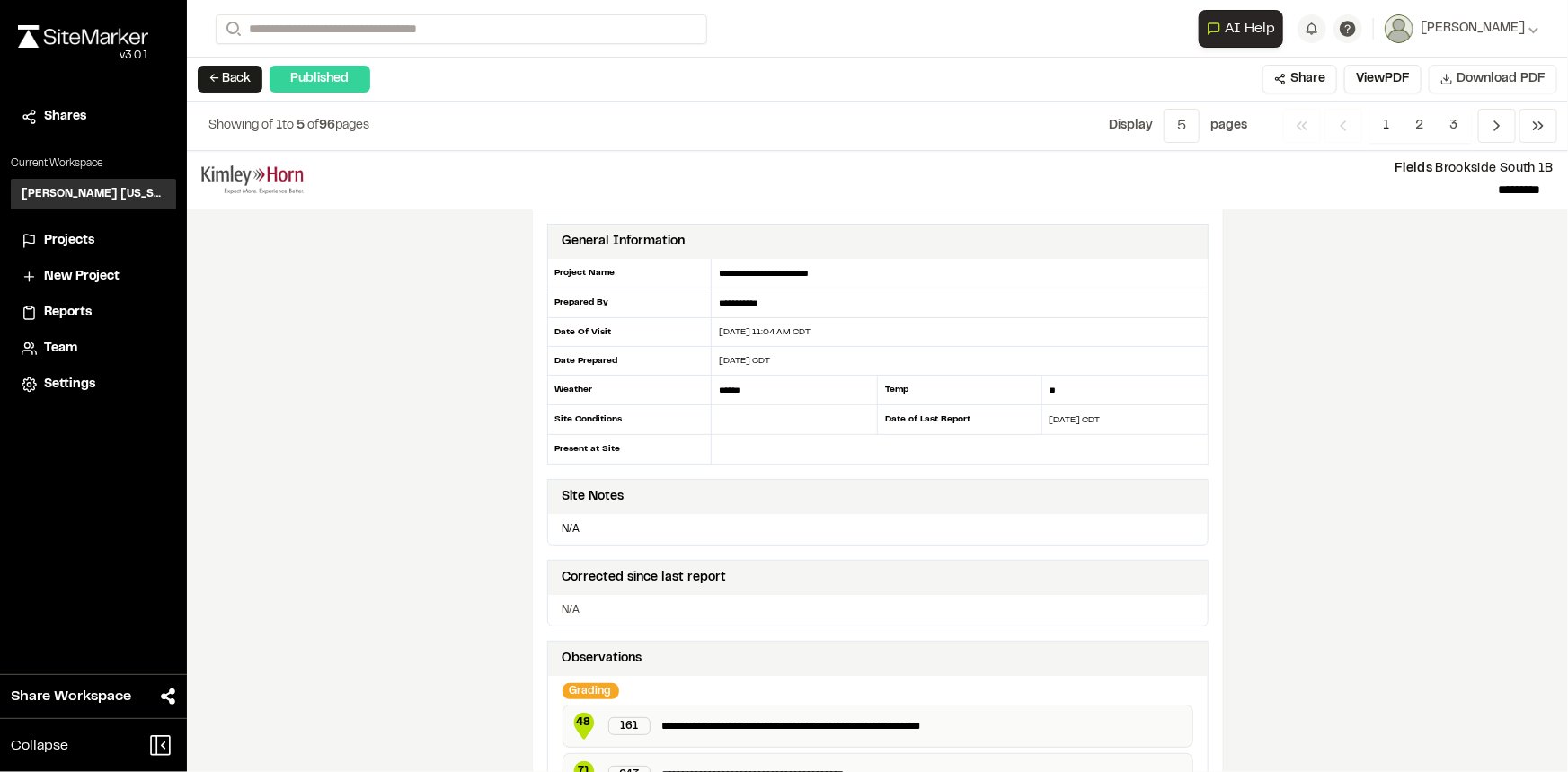
click at [1478, 71] on span "Download PDF" at bounding box center [1500, 79] width 89 height 20
